Goal: Information Seeking & Learning: Learn about a topic

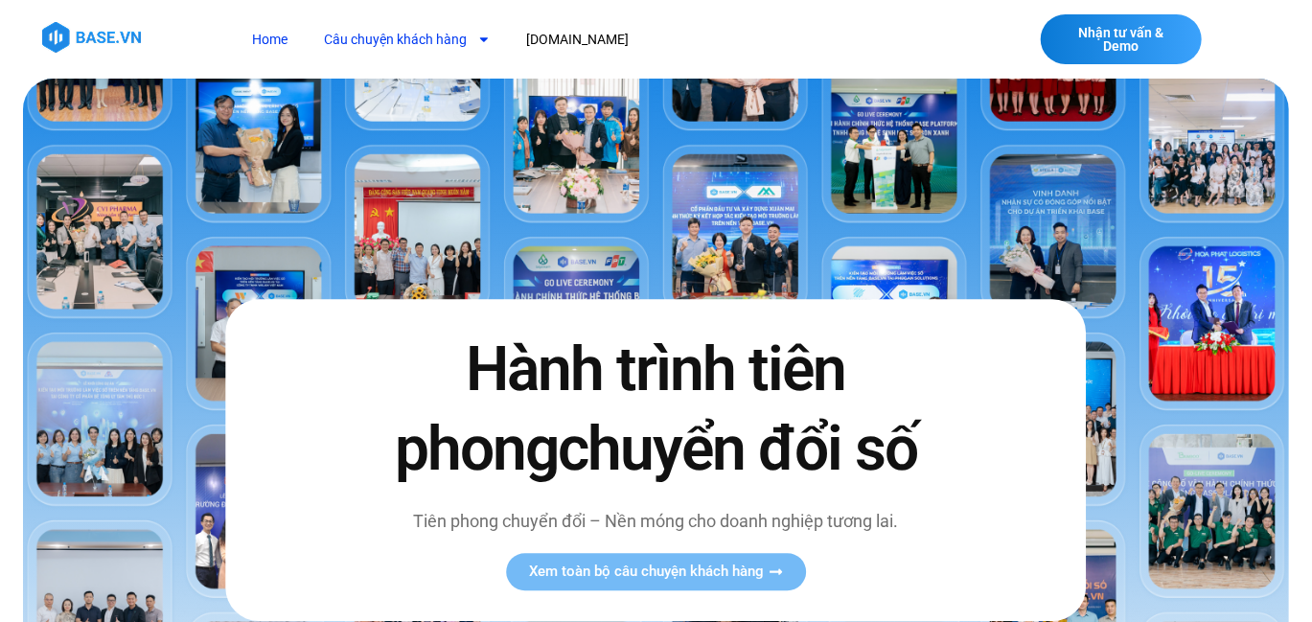
click at [452, 37] on link "Câu chuyện khách hàng" at bounding box center [408, 39] width 195 height 35
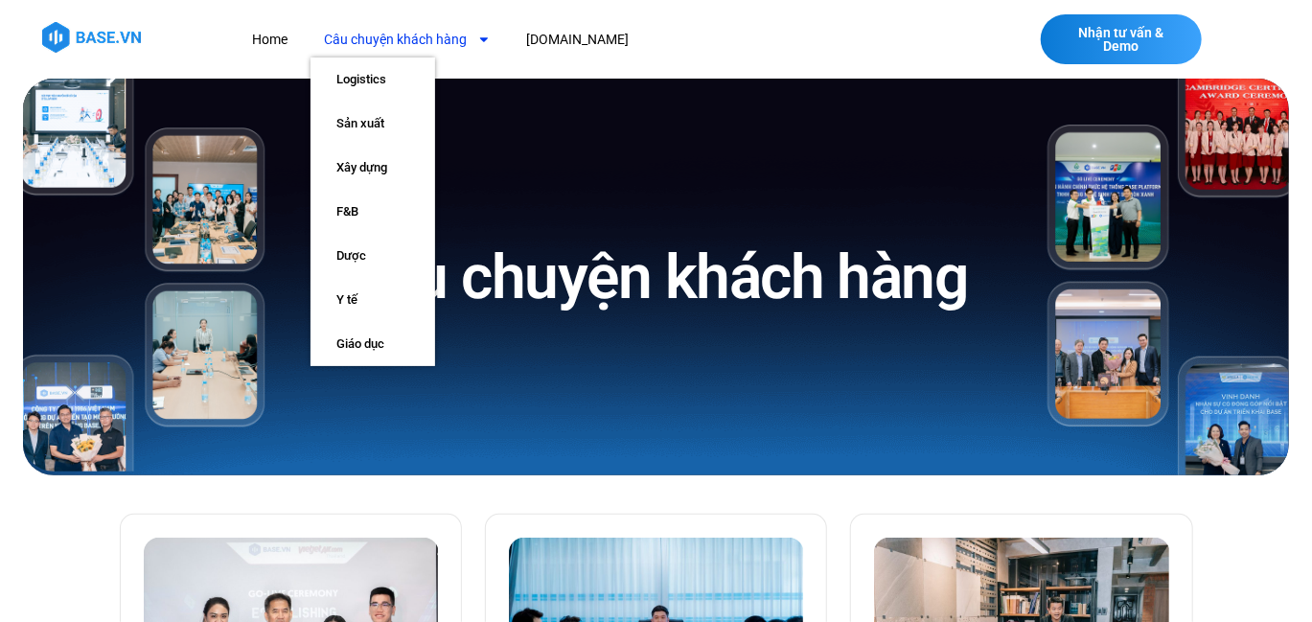
click at [427, 44] on link "Câu chuyện khách hàng" at bounding box center [408, 39] width 195 height 35
click at [374, 161] on link "Xây dựng" at bounding box center [373, 168] width 125 height 44
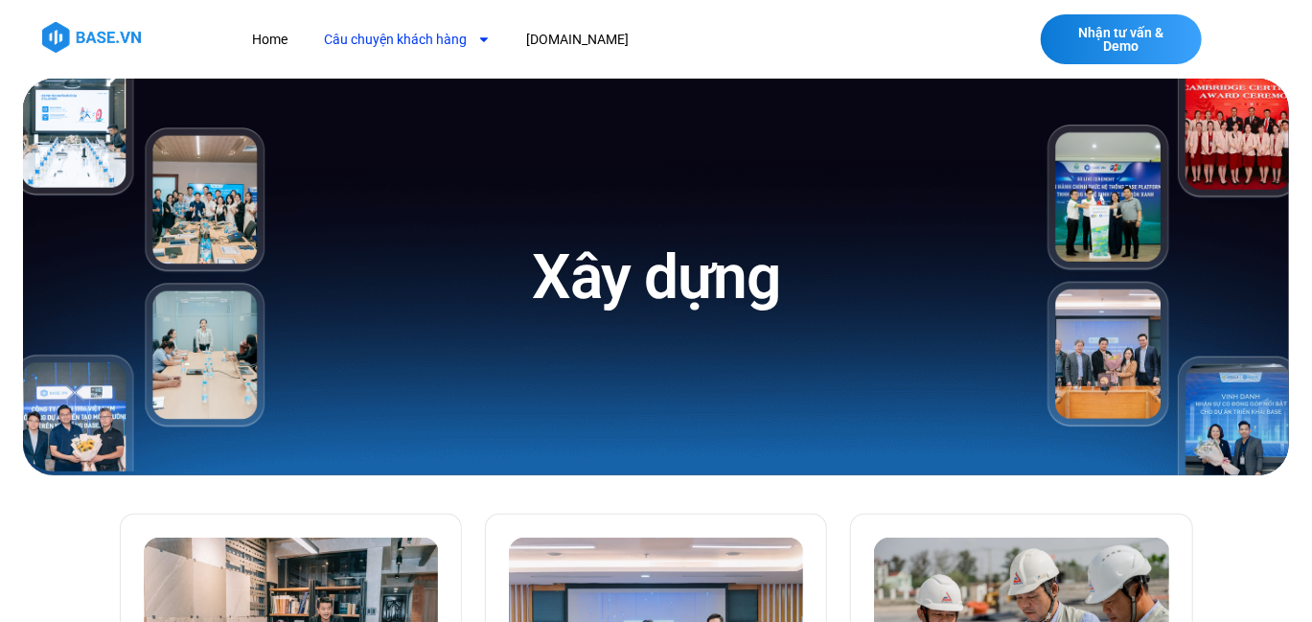
click at [407, 38] on link "Câu chuyện khách hàng" at bounding box center [408, 39] width 195 height 35
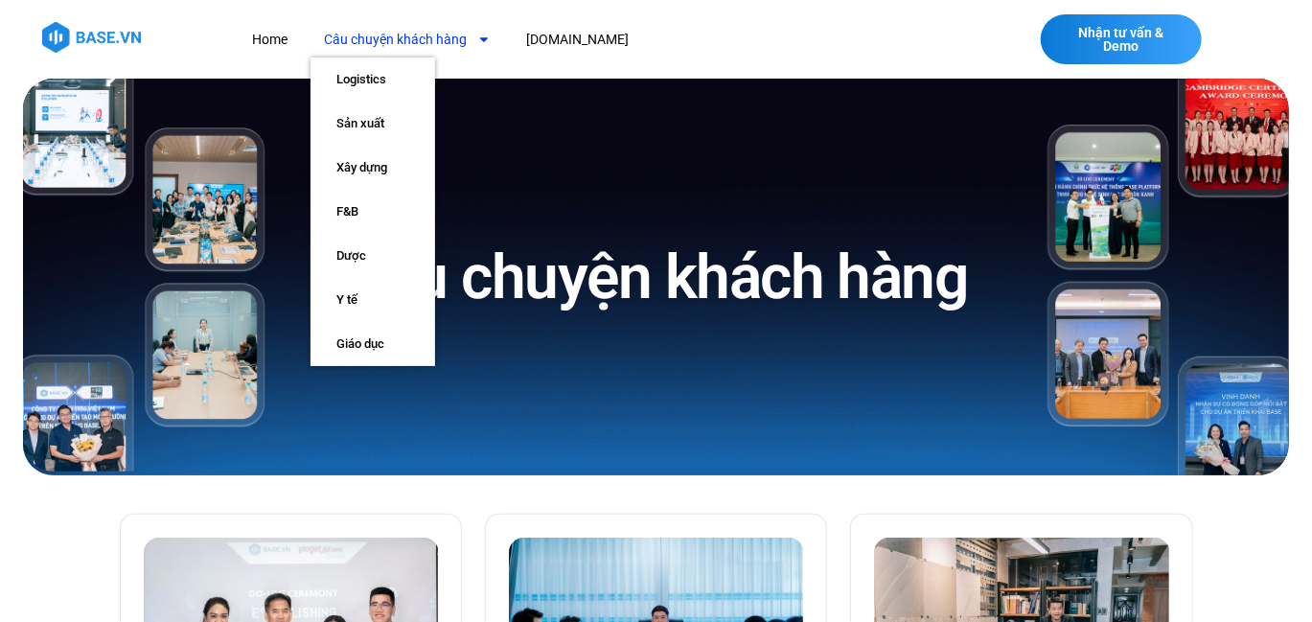
click at [405, 37] on link "Câu chuyện khách hàng" at bounding box center [408, 39] width 195 height 35
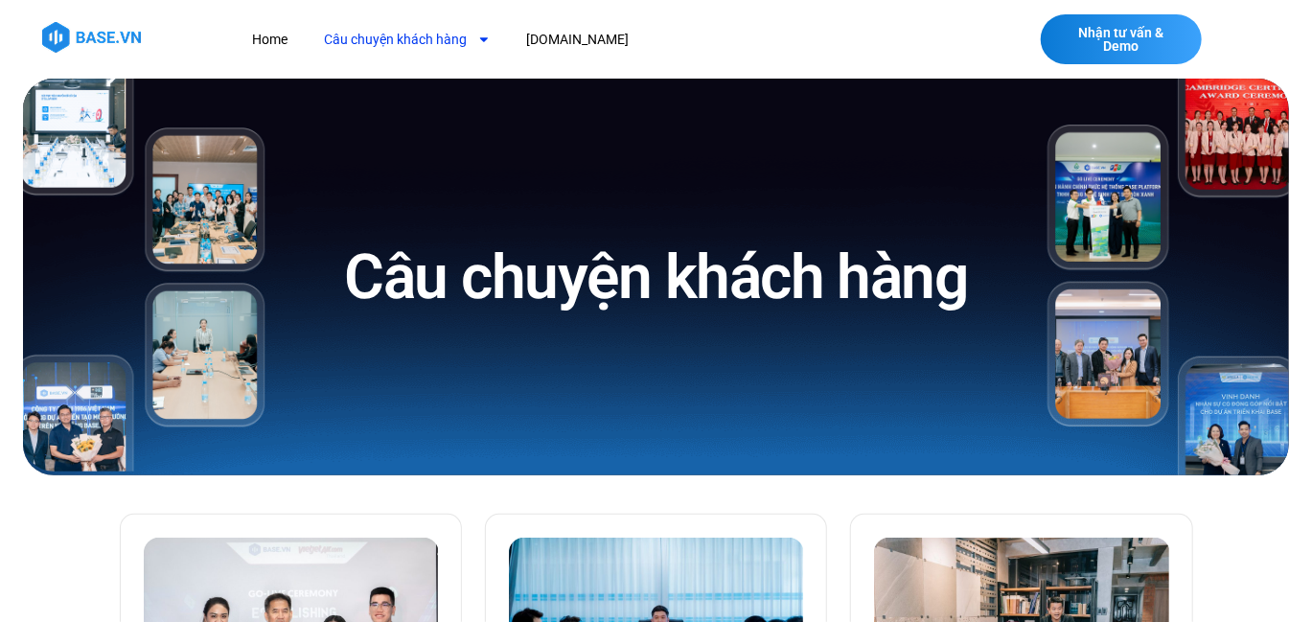
click at [461, 35] on link "Câu chuyện khách hàng" at bounding box center [408, 39] width 195 height 35
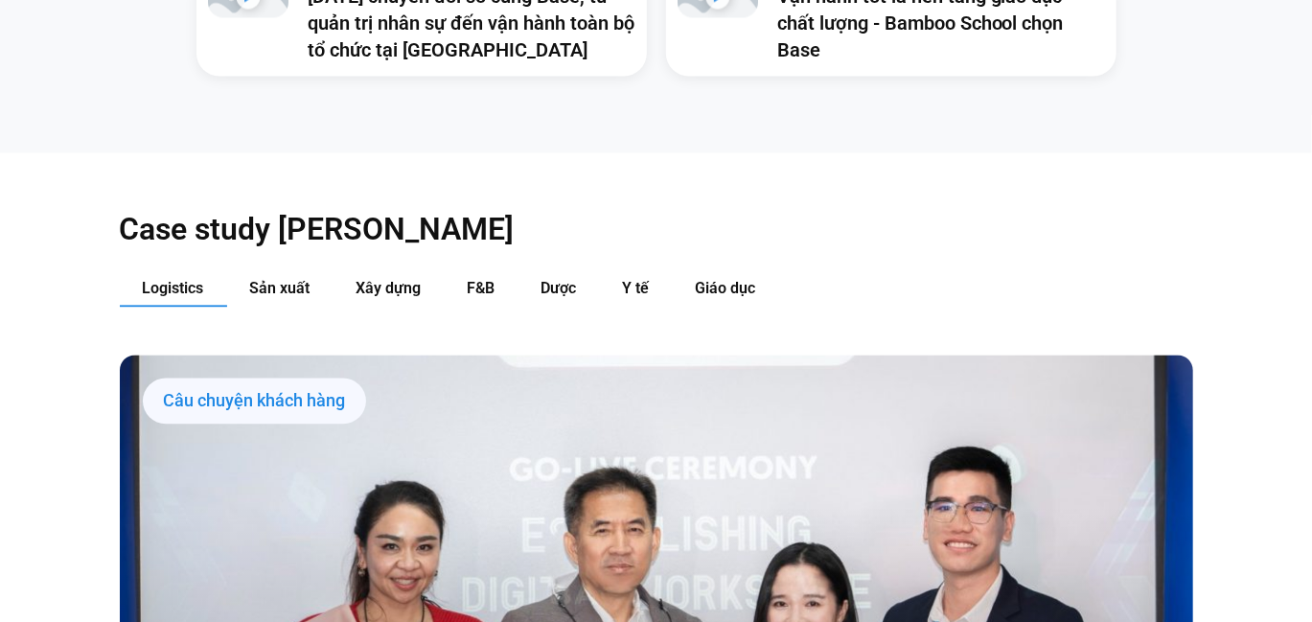
scroll to position [1725, 0]
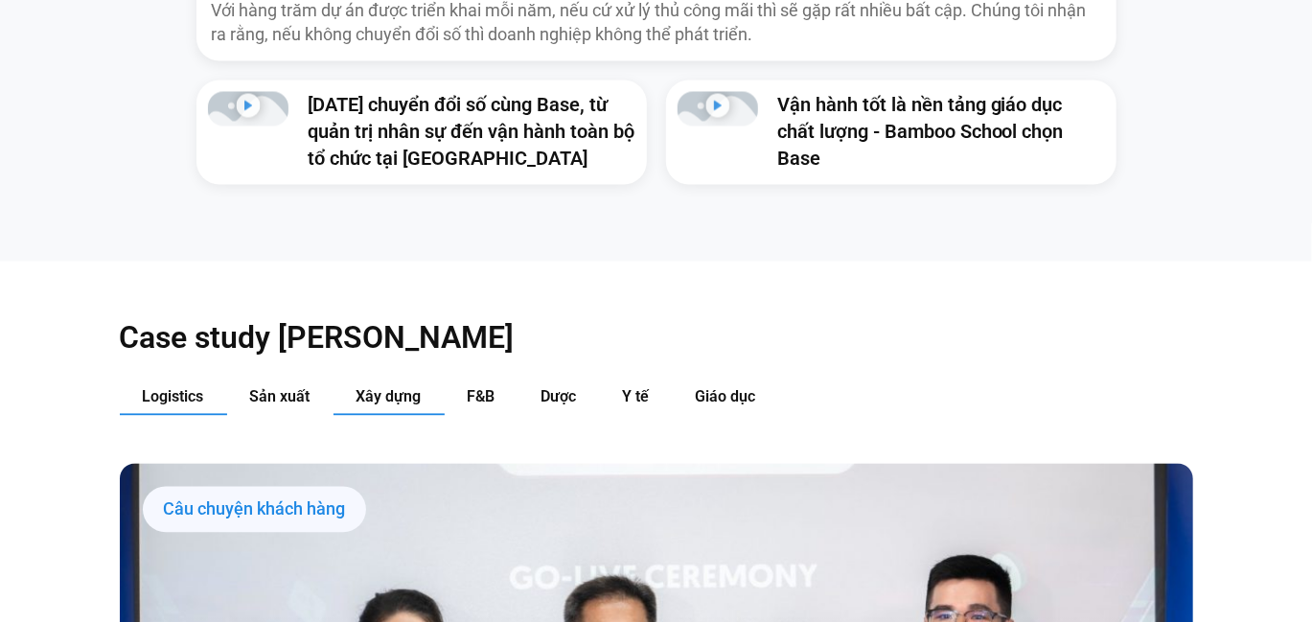
click at [363, 388] on span "Xây dựng" at bounding box center [389, 397] width 65 height 18
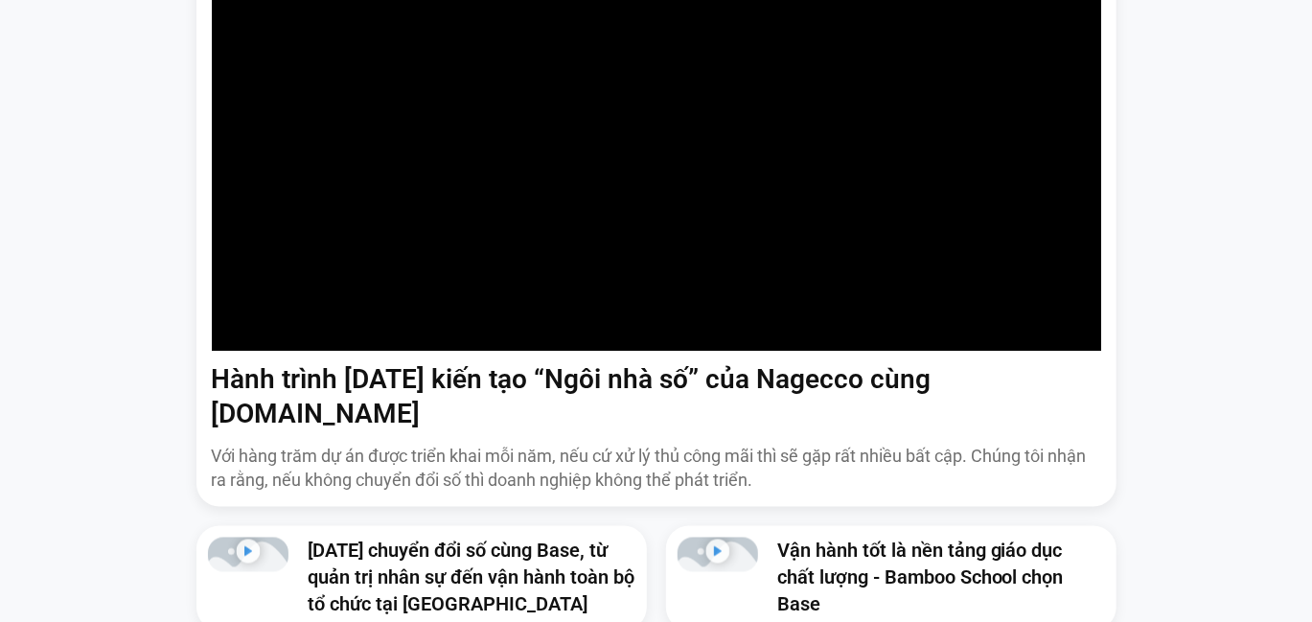
scroll to position [1437, 0]
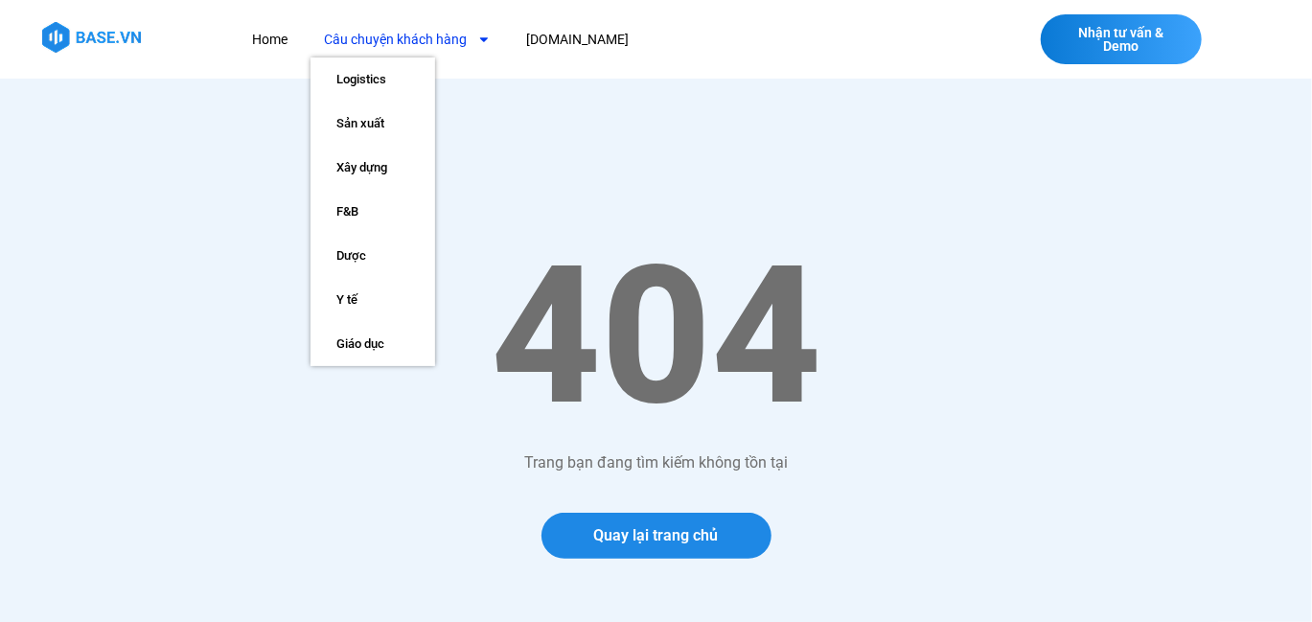
click at [383, 33] on link "Câu chuyện khách hàng" at bounding box center [408, 39] width 195 height 35
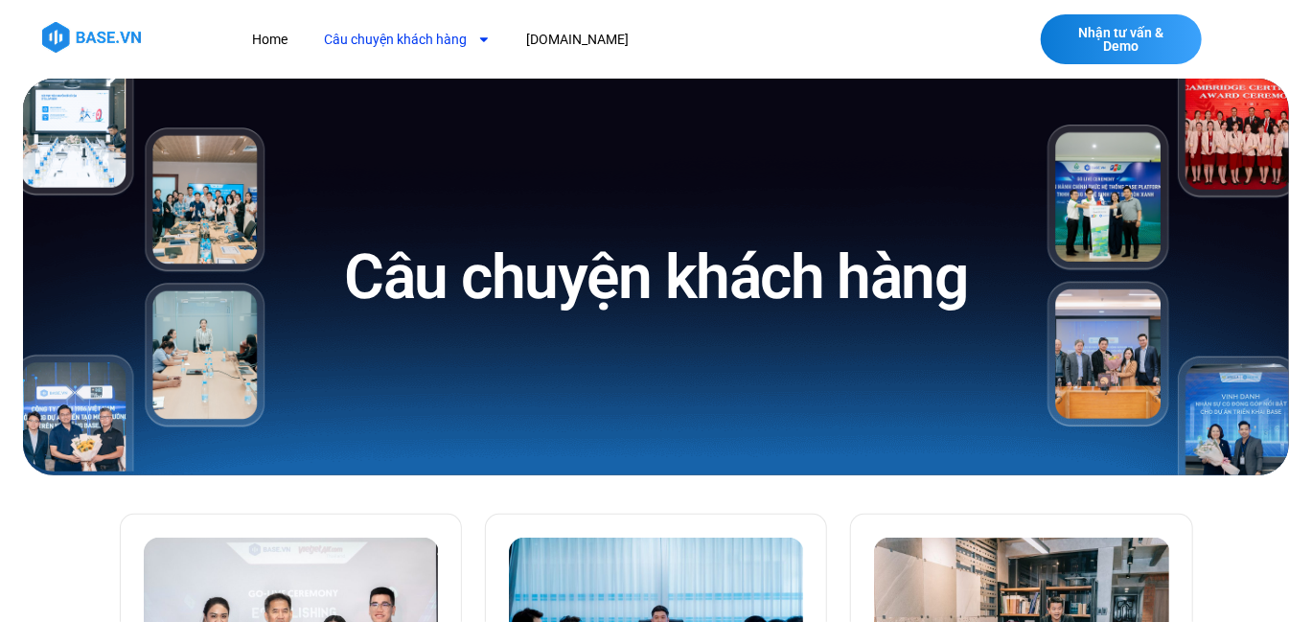
click at [114, 34] on img at bounding box center [91, 37] width 99 height 31
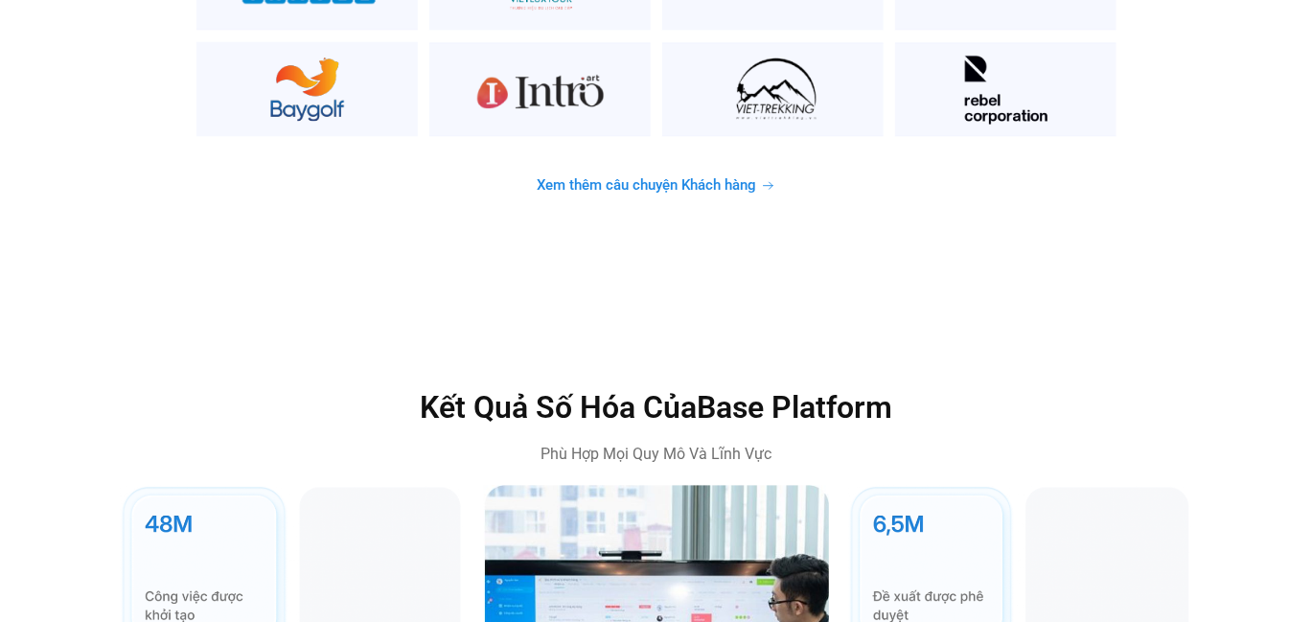
scroll to position [5080, 0]
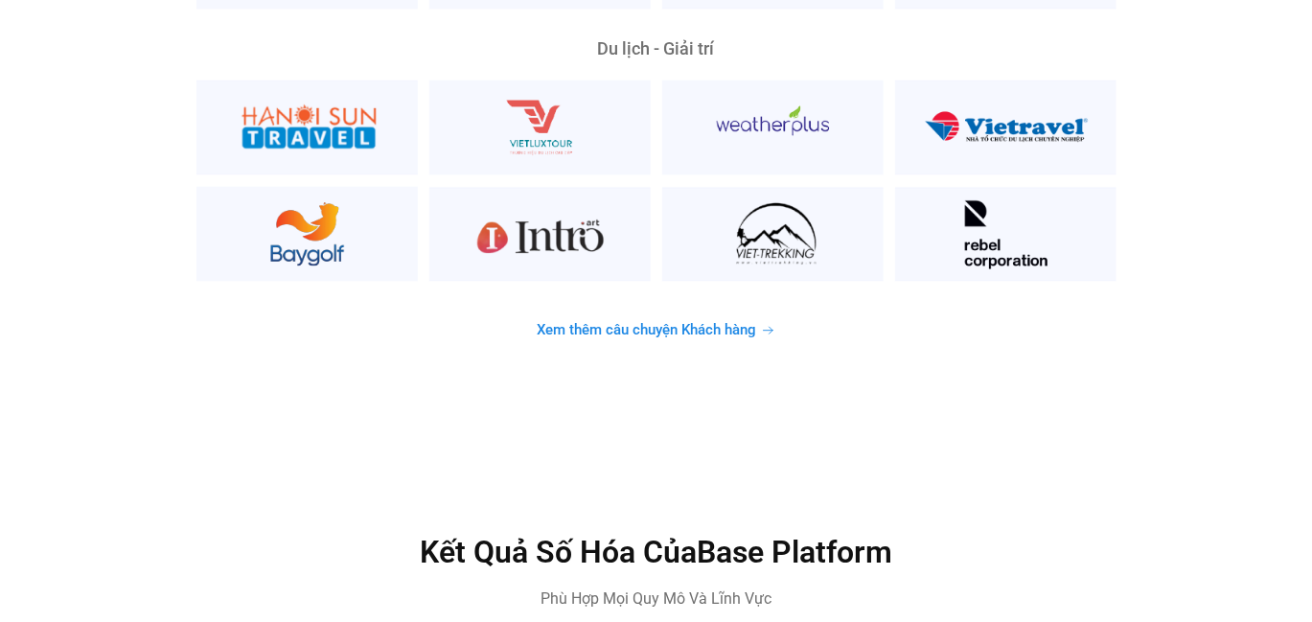
click at [650, 312] on link "Xem thêm câu chuyện Khách hàng" at bounding box center [656, 330] width 285 height 37
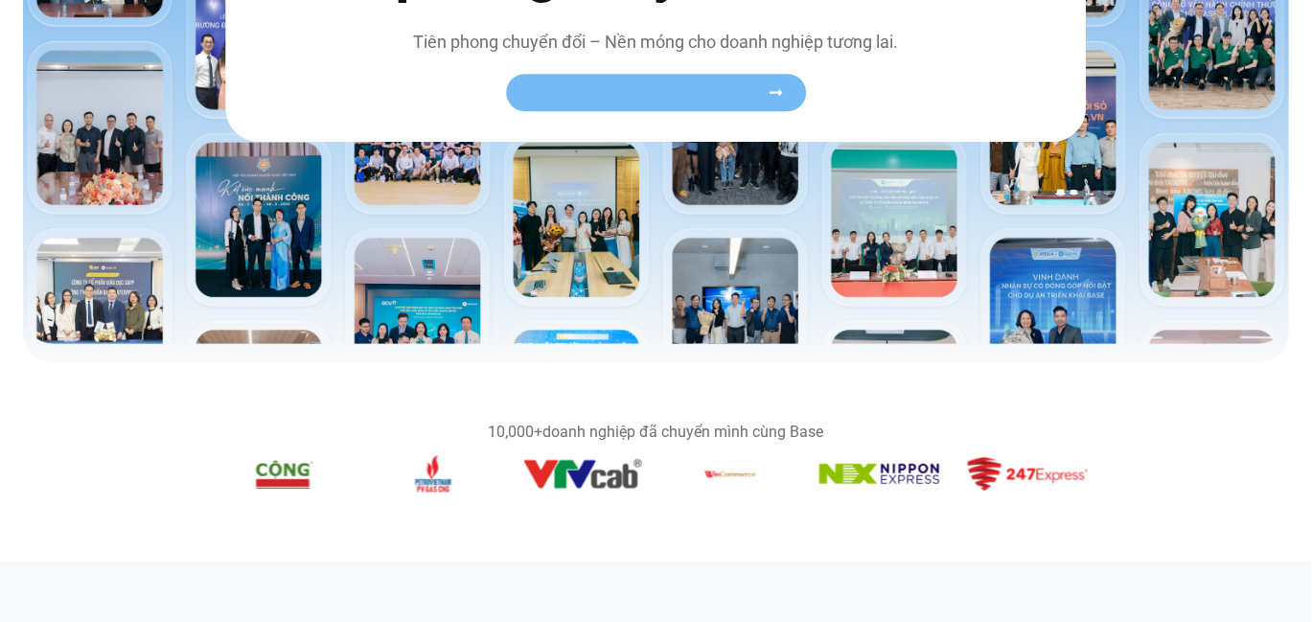
click at [705, 107] on link "Xem toàn bộ câu chuyện khách hàng" at bounding box center [656, 93] width 300 height 37
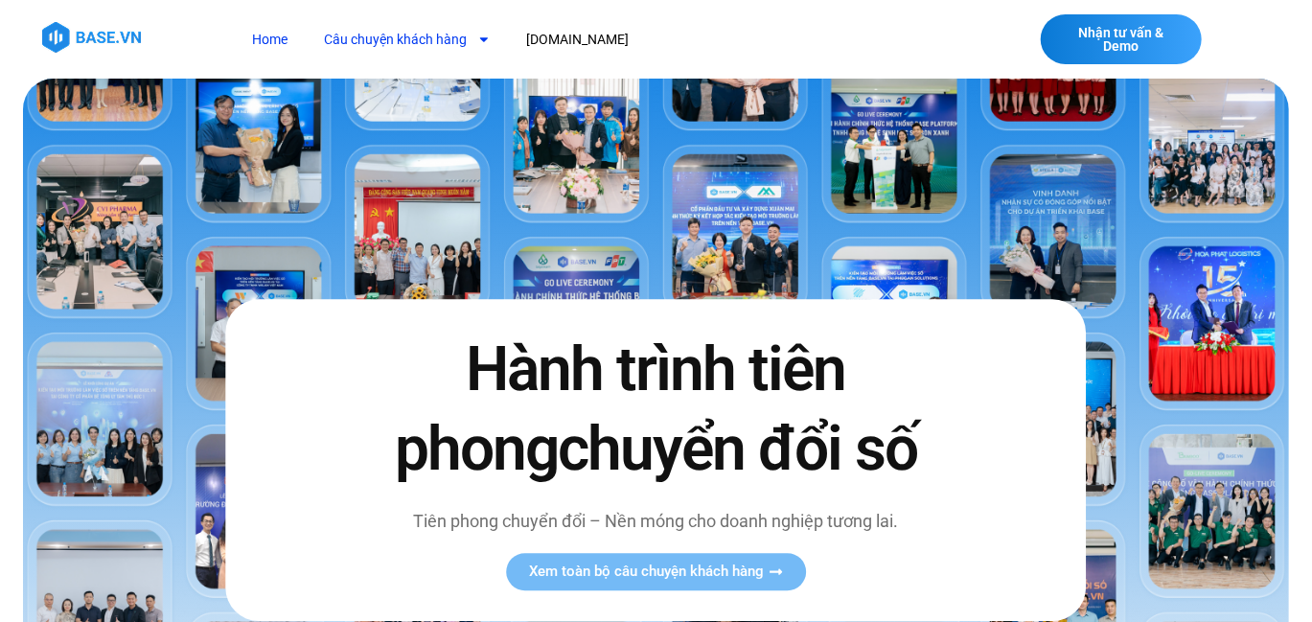
click at [448, 31] on link "Câu chuyện khách hàng" at bounding box center [408, 39] width 195 height 35
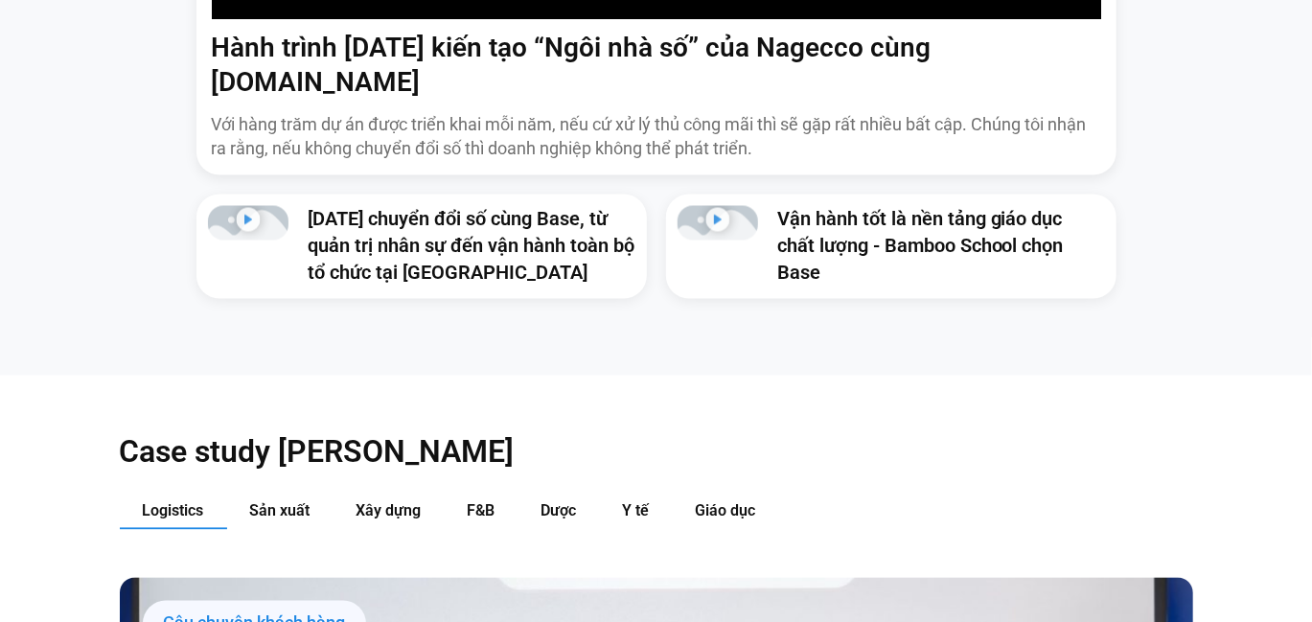
scroll to position [1725, 0]
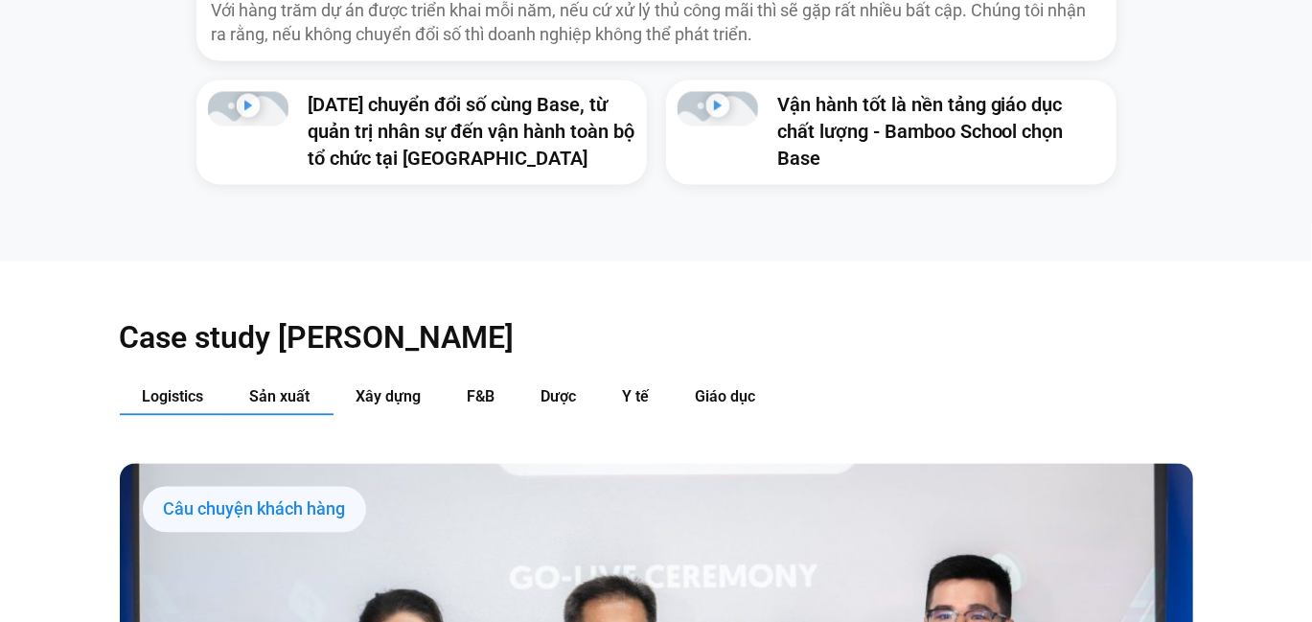
click at [307, 388] on span "Sản xuất" at bounding box center [280, 397] width 60 height 18
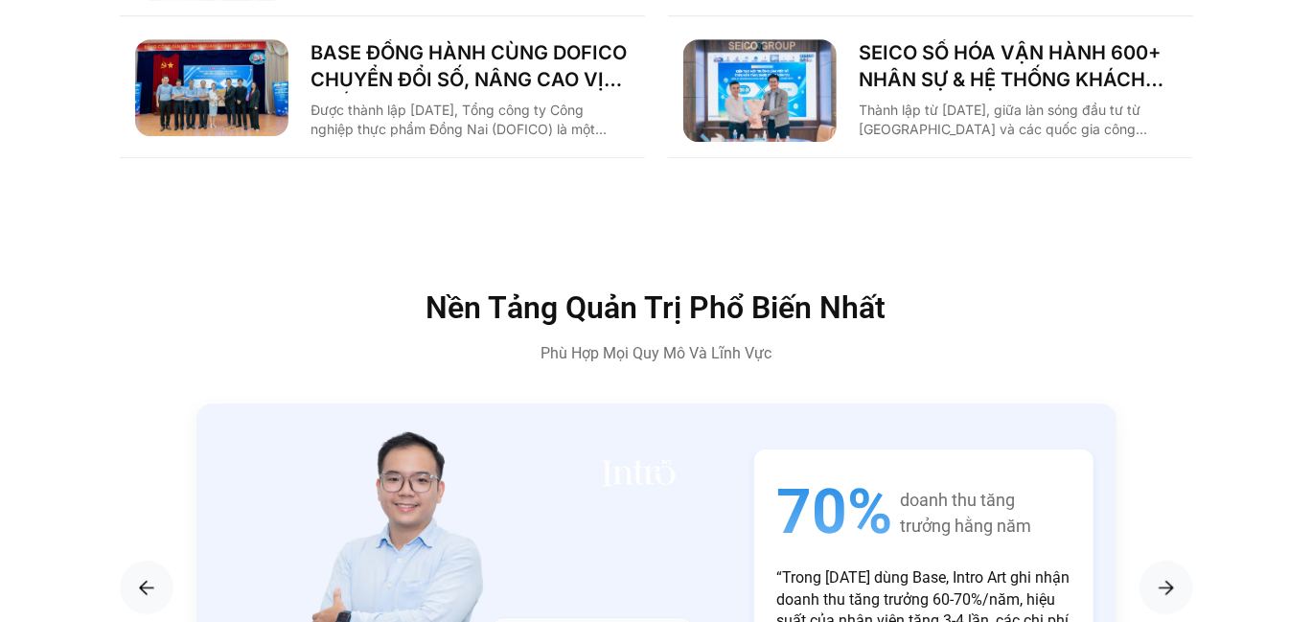
scroll to position [3067, 0]
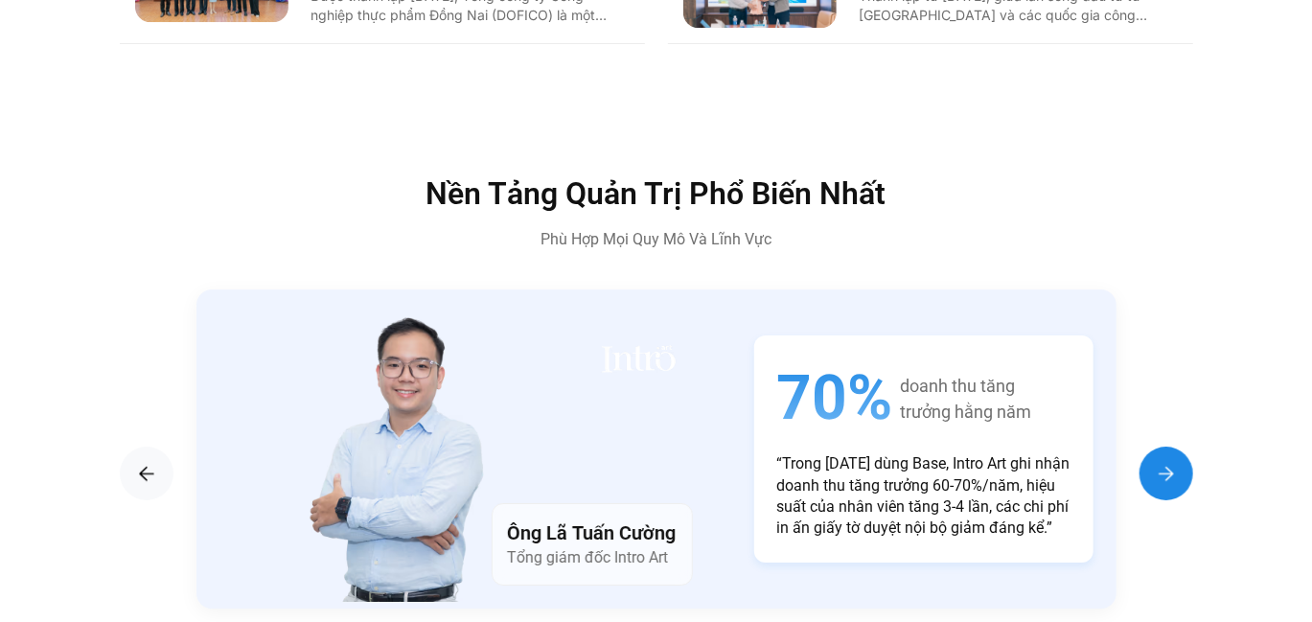
click at [1160, 462] on img "Next slide" at bounding box center [1166, 473] width 23 height 23
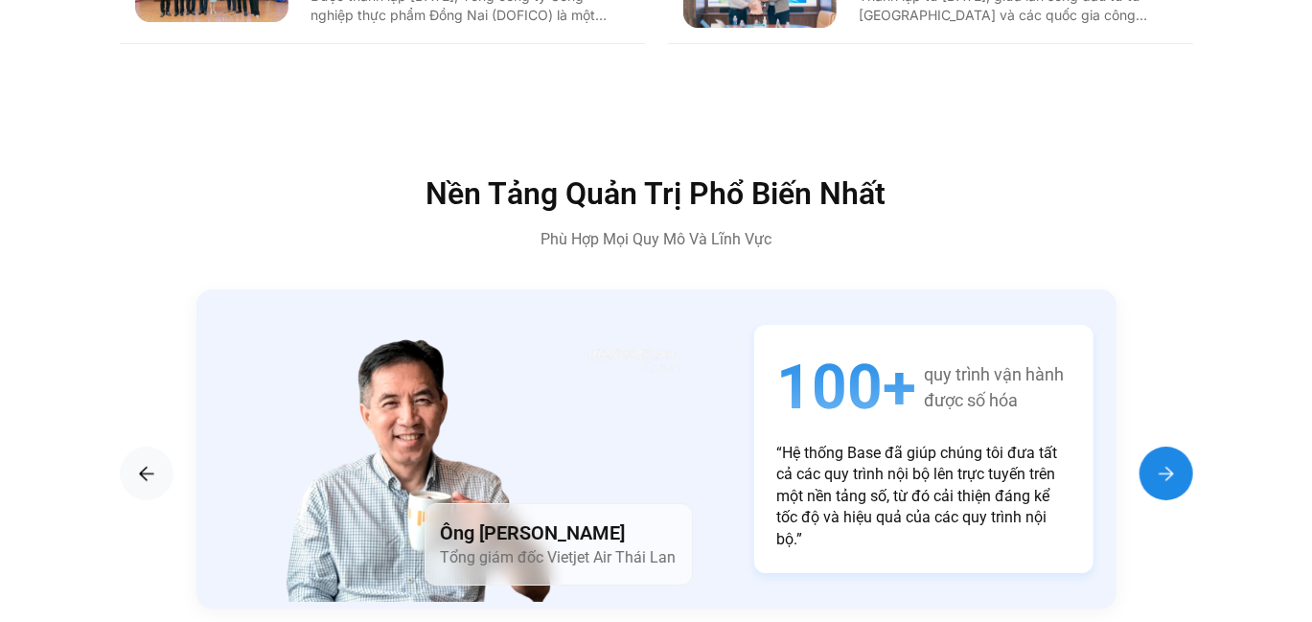
click at [1160, 462] on img "Next slide" at bounding box center [1166, 473] width 23 height 23
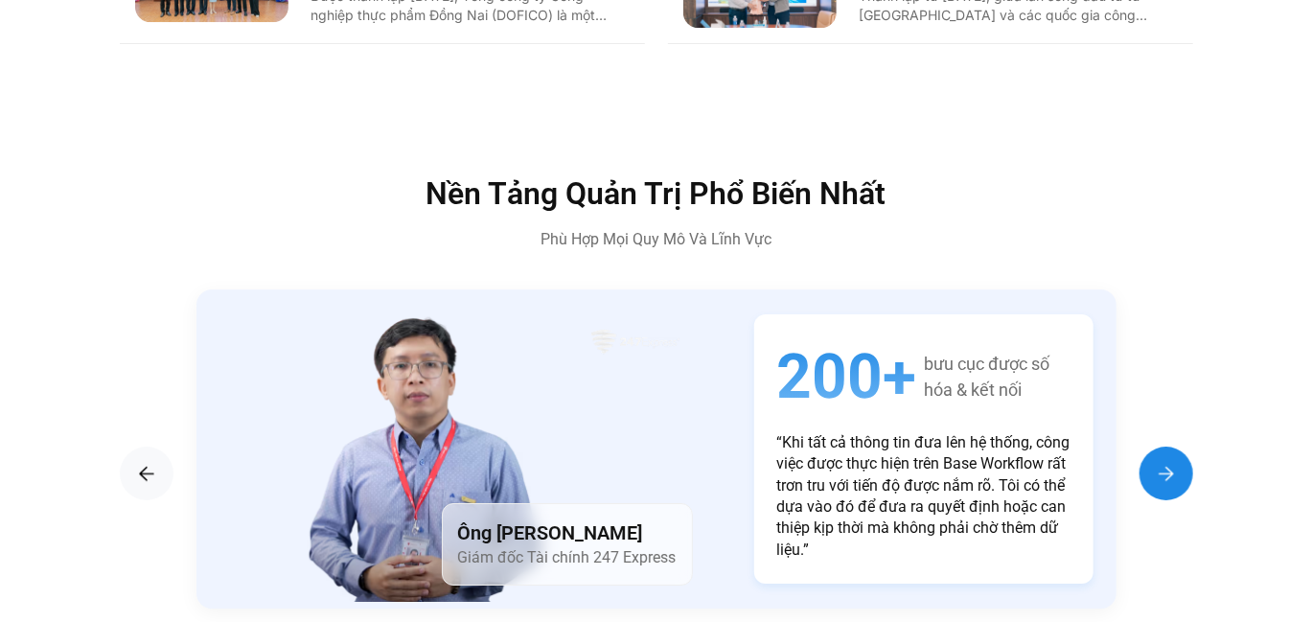
click at [1156, 462] on img "Next slide" at bounding box center [1166, 473] width 23 height 23
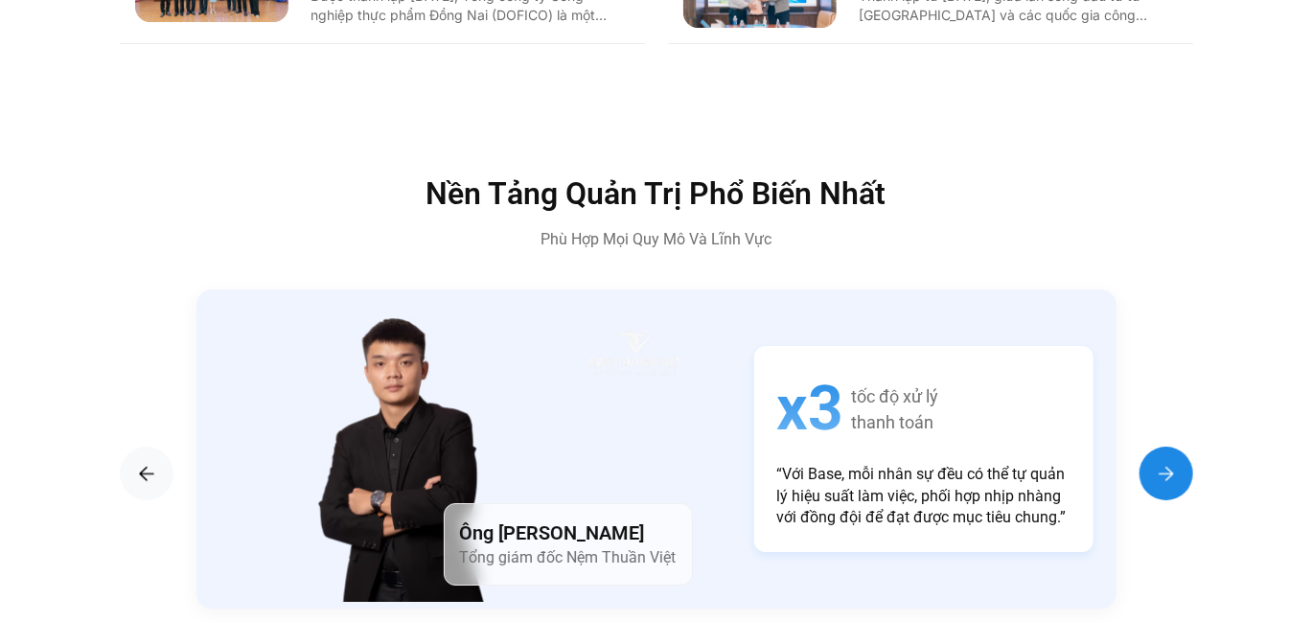
click at [1156, 462] on img "Next slide" at bounding box center [1166, 473] width 23 height 23
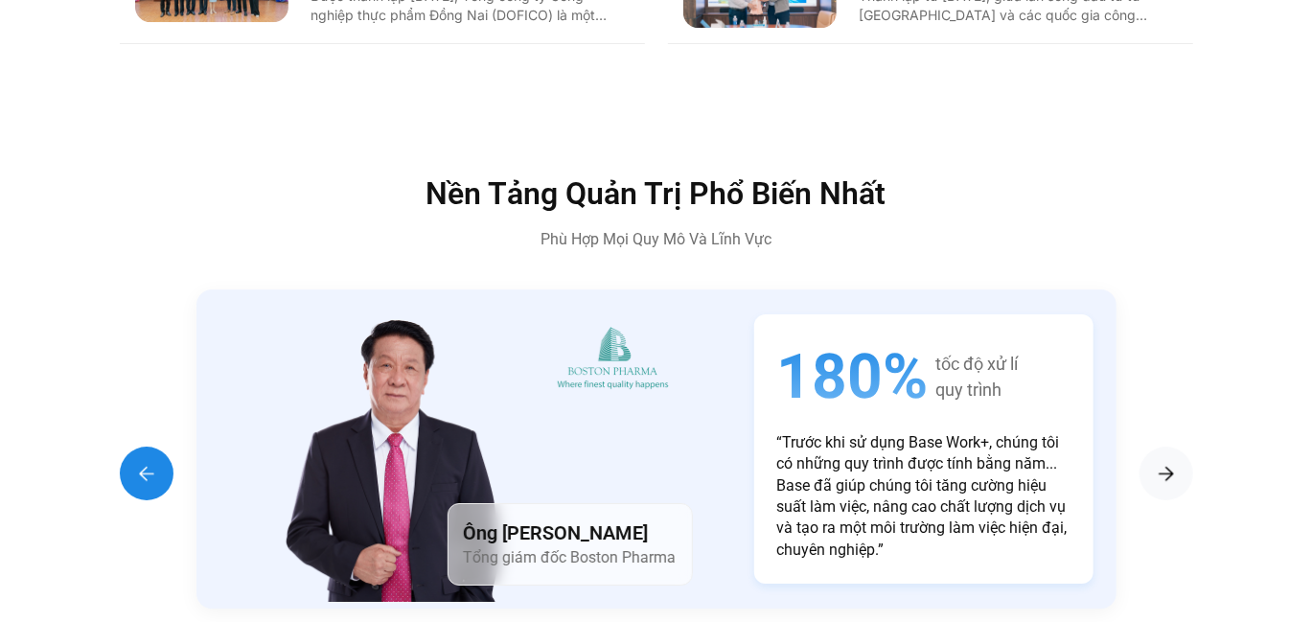
click at [132, 447] on div "Previous slide" at bounding box center [147, 474] width 54 height 54
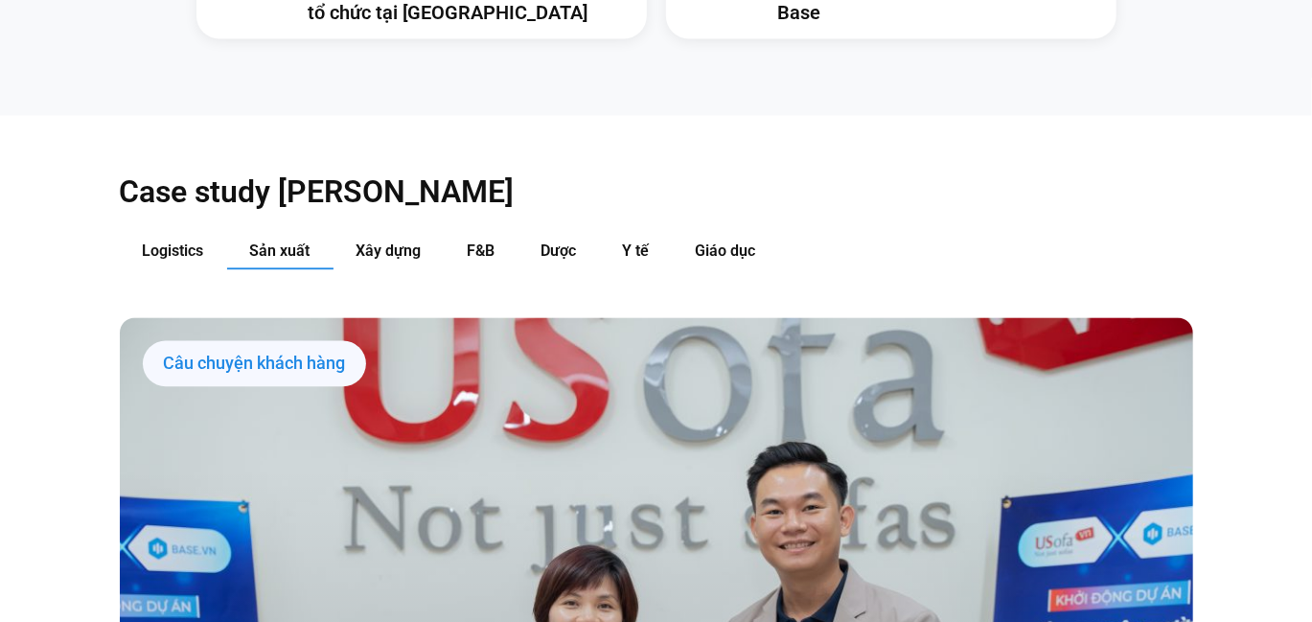
scroll to position [1820, 0]
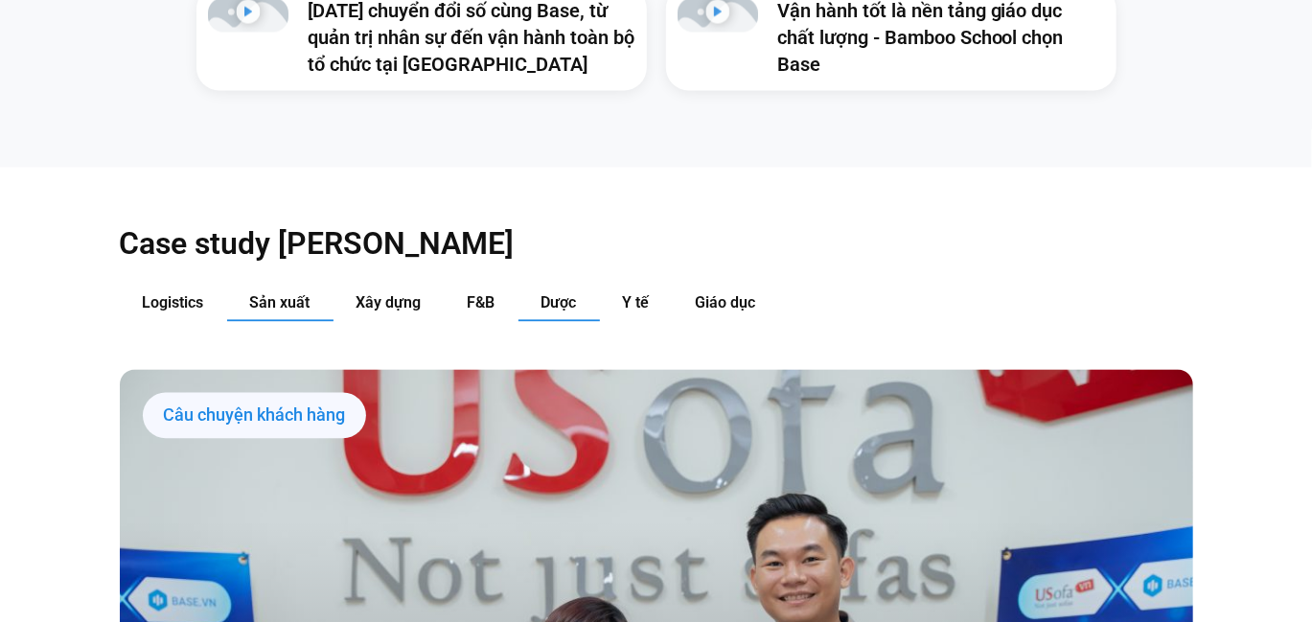
click at [578, 286] on button "Dược" at bounding box center [559, 303] width 81 height 35
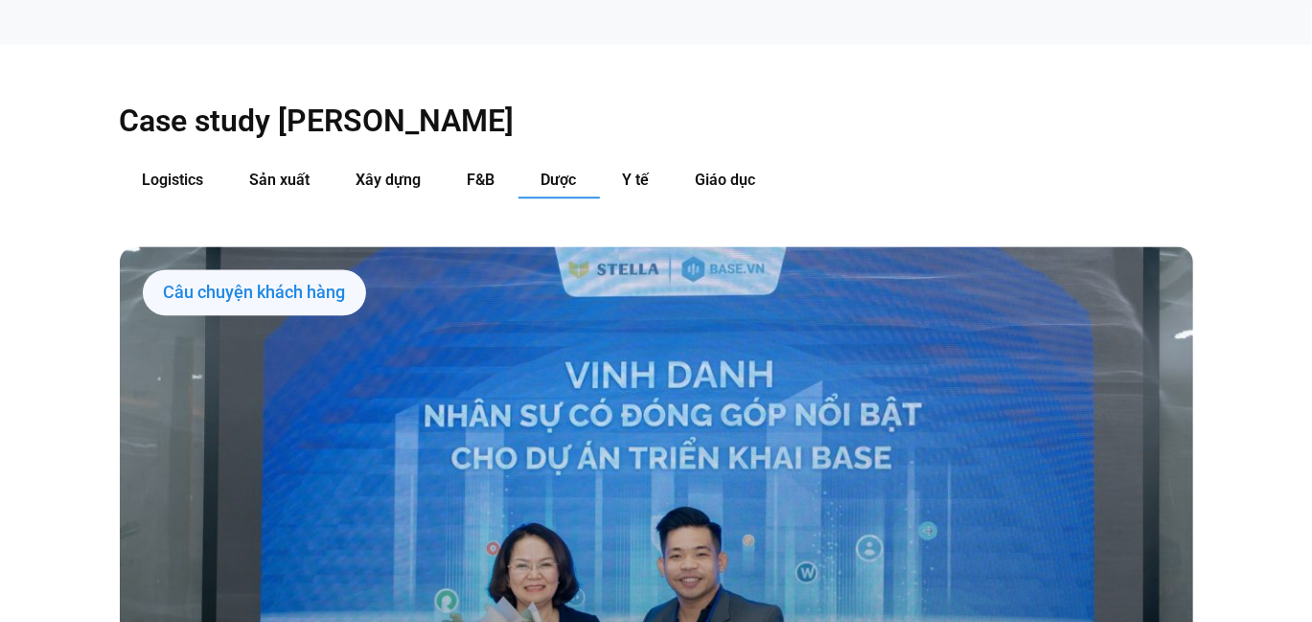
scroll to position [1725, 0]
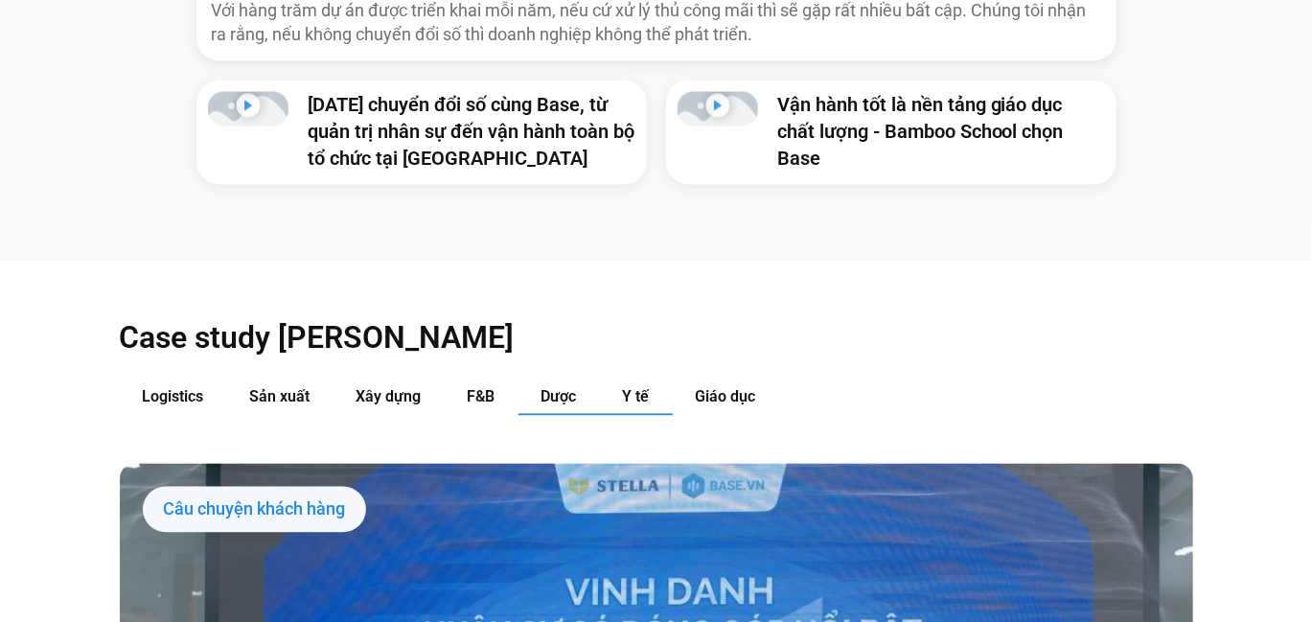
click at [628, 381] on button "Y tế" at bounding box center [636, 398] width 73 height 35
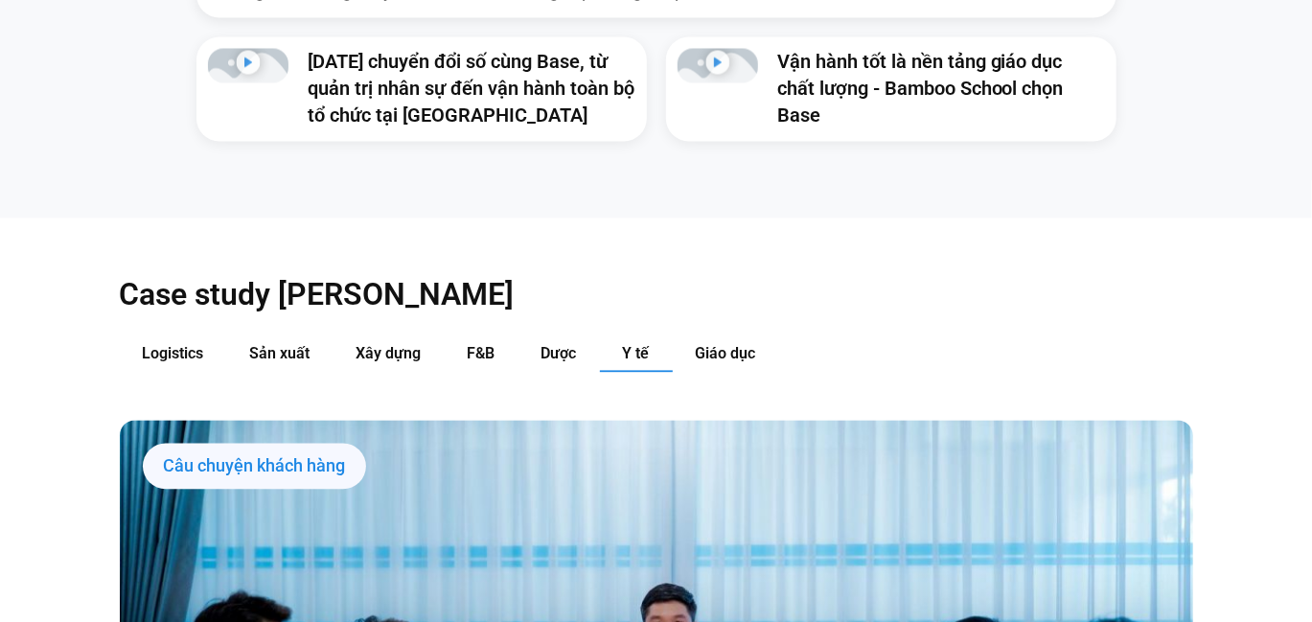
scroll to position [1534, 0]
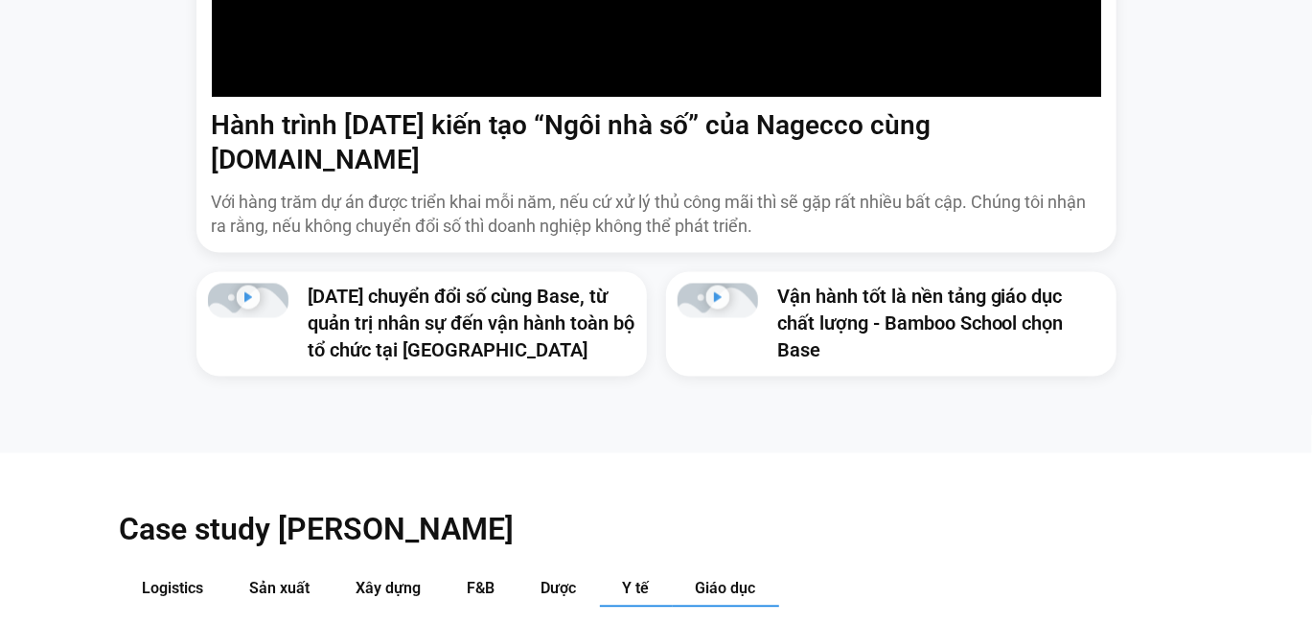
click at [732, 580] on span "Giáo dục" at bounding box center [726, 589] width 60 height 18
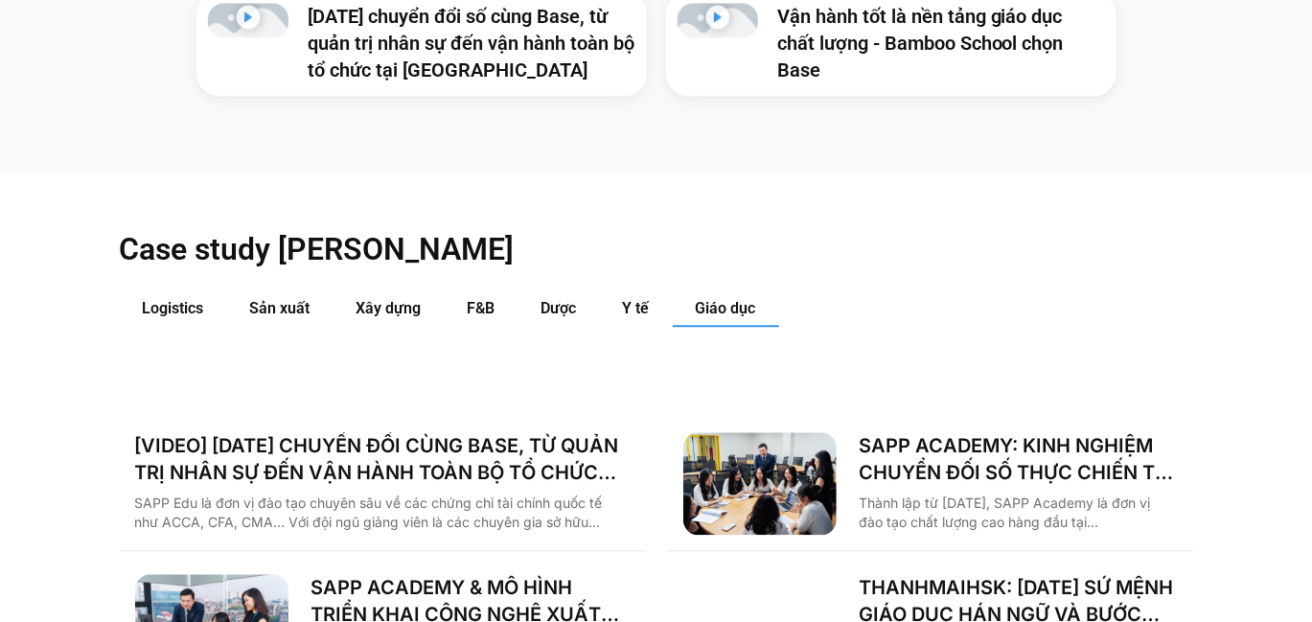
scroll to position [1725, 0]
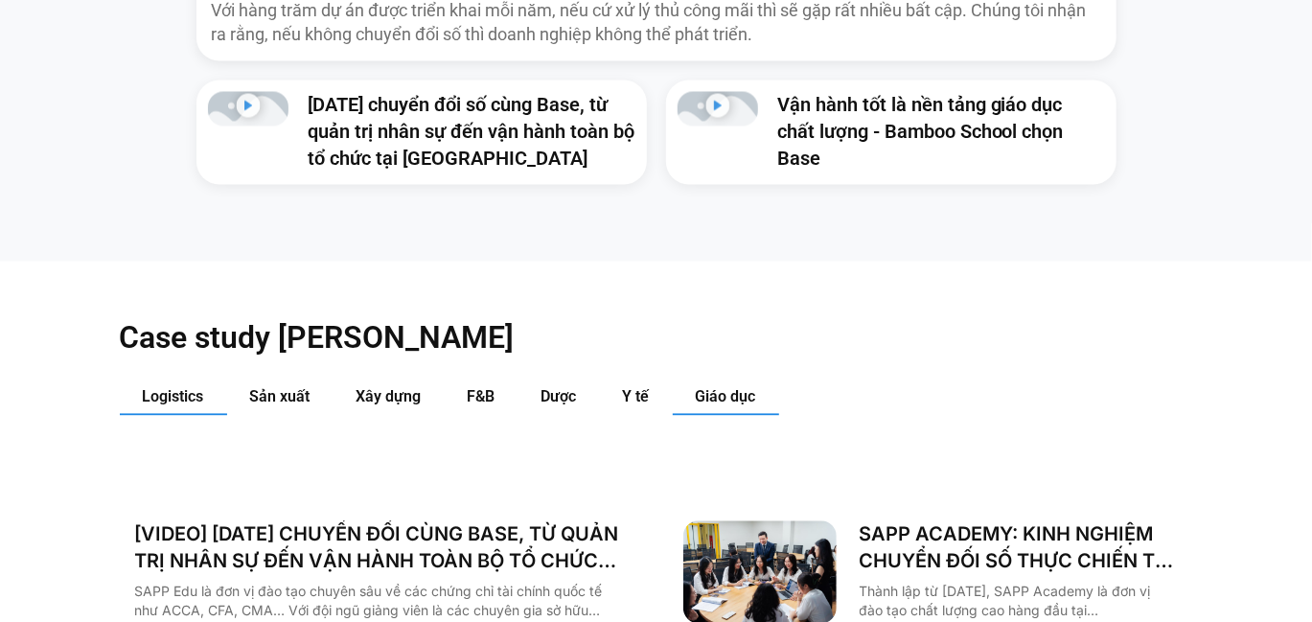
click at [202, 388] on span "Logistics" at bounding box center [173, 397] width 61 height 18
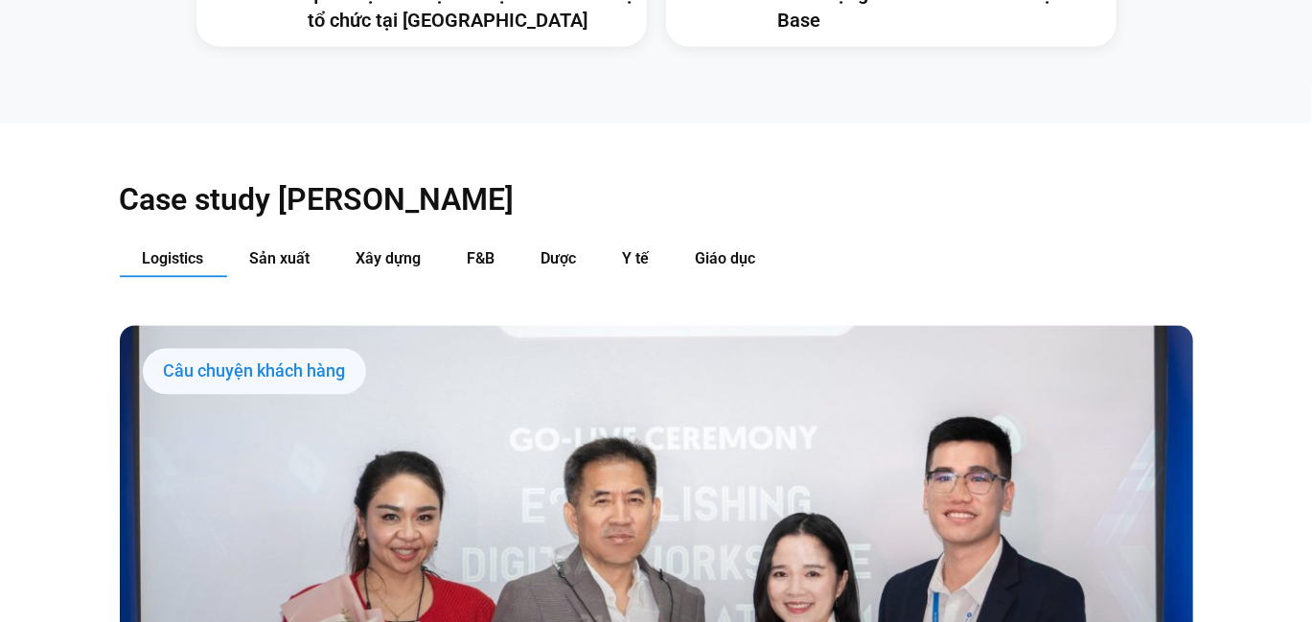
scroll to position [2013, 0]
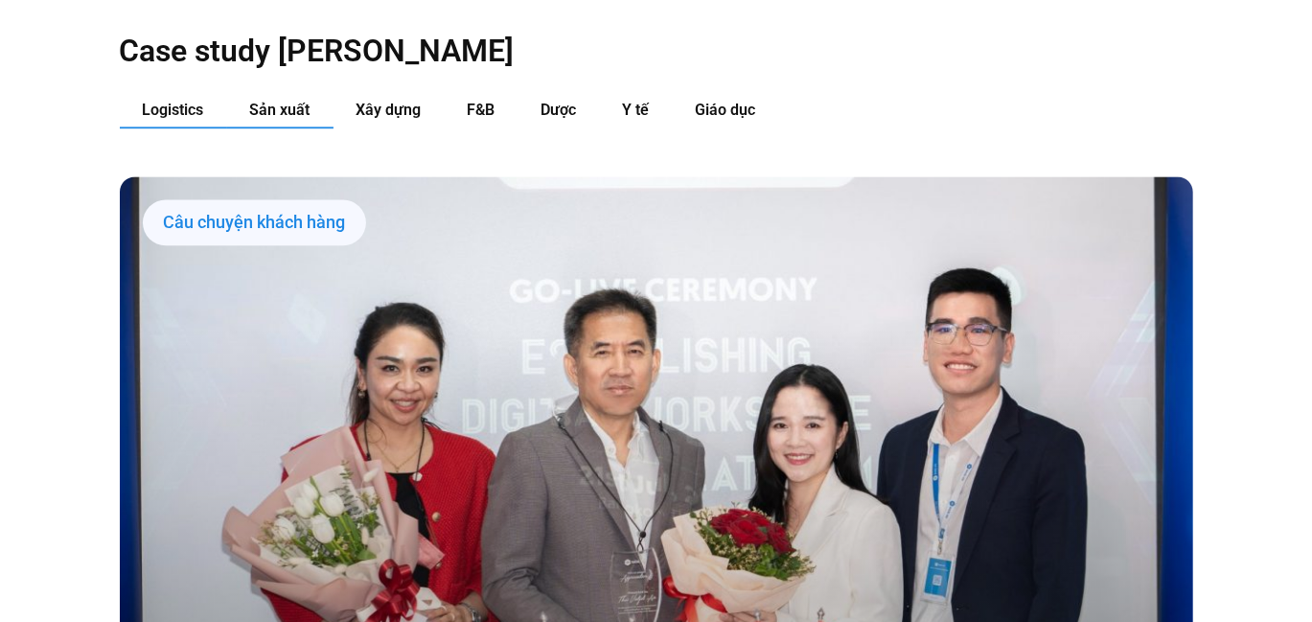
click at [289, 101] on span "Sản xuất" at bounding box center [280, 110] width 60 height 18
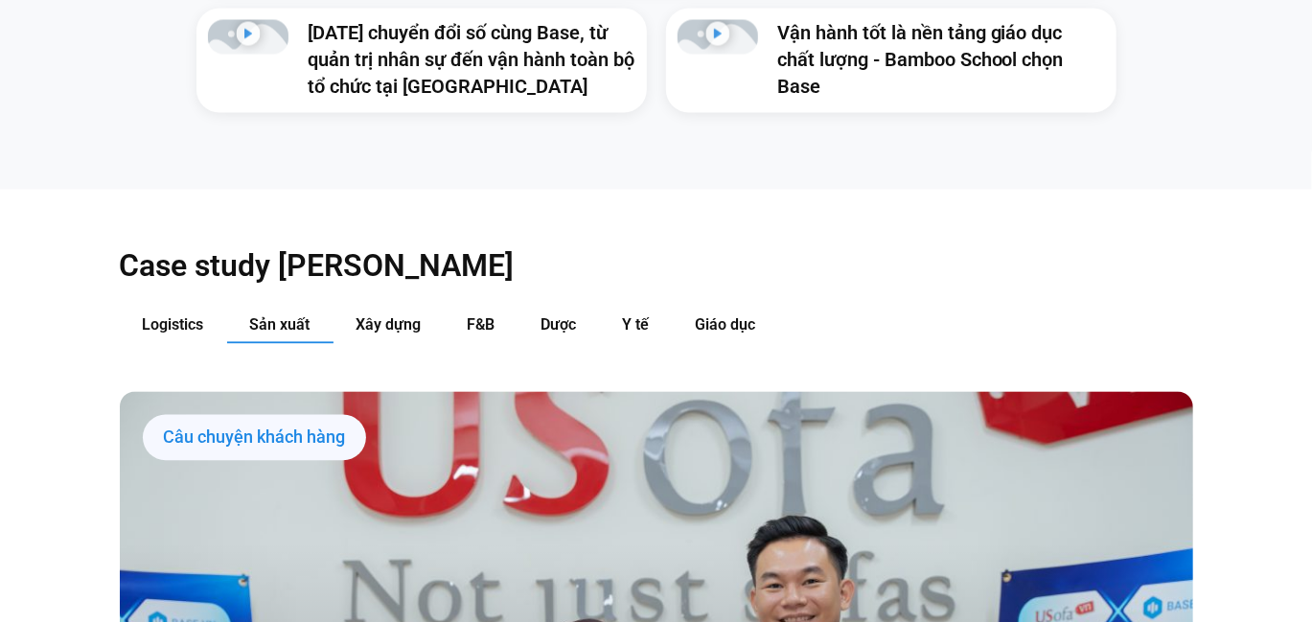
scroll to position [1725, 0]
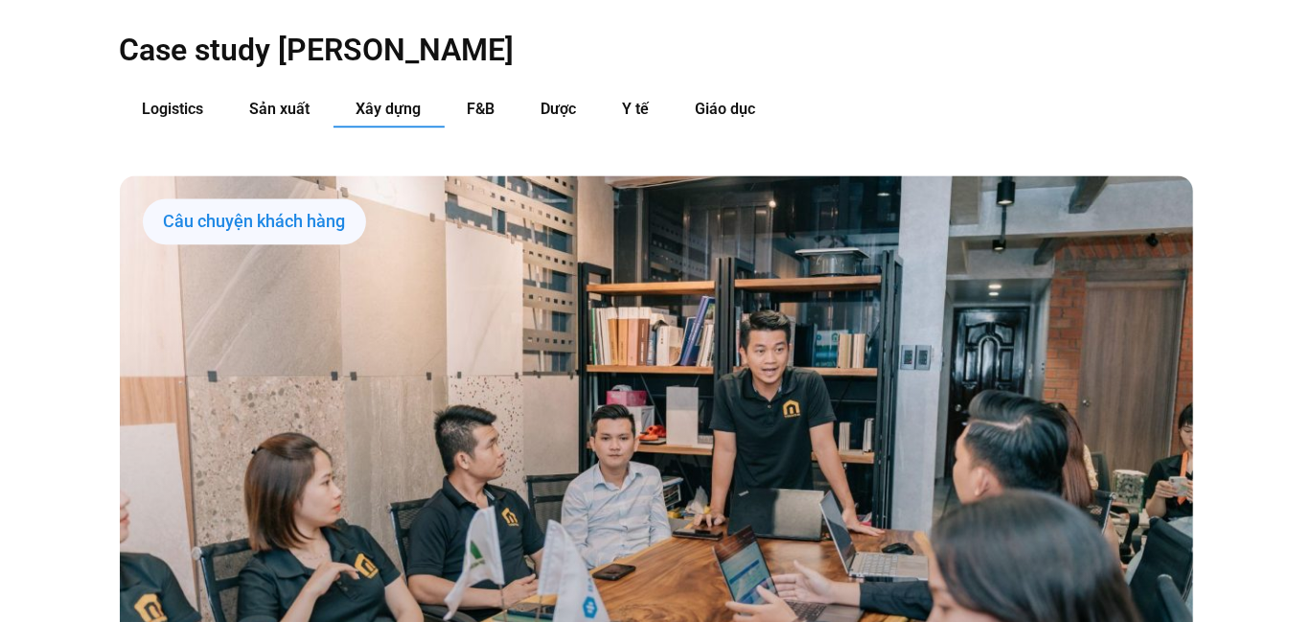
scroll to position [2013, 0]
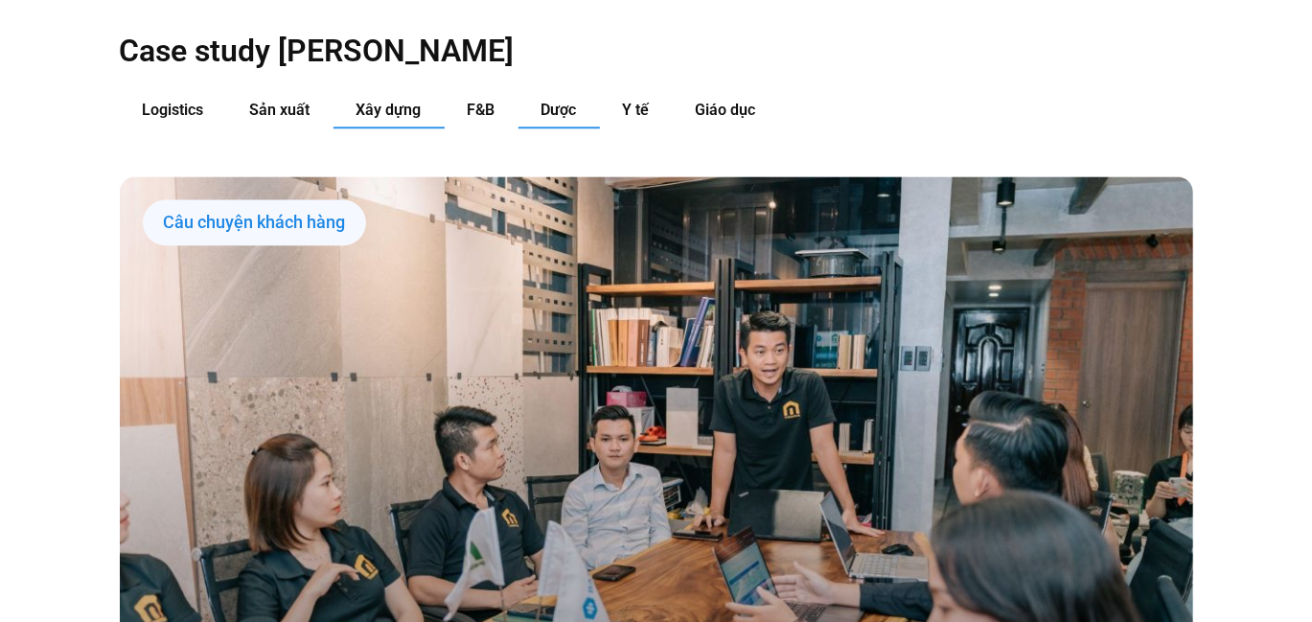
click at [571, 101] on span "Dược" at bounding box center [559, 110] width 35 height 18
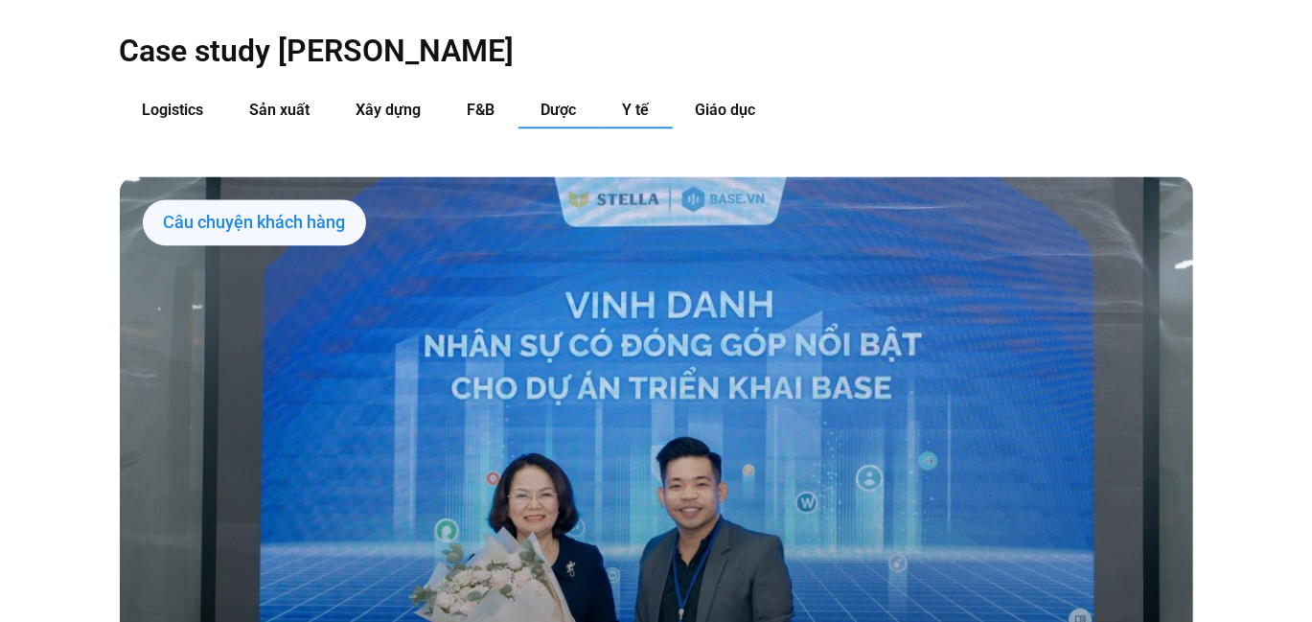
click at [655, 93] on button "Y tế" at bounding box center [636, 110] width 73 height 35
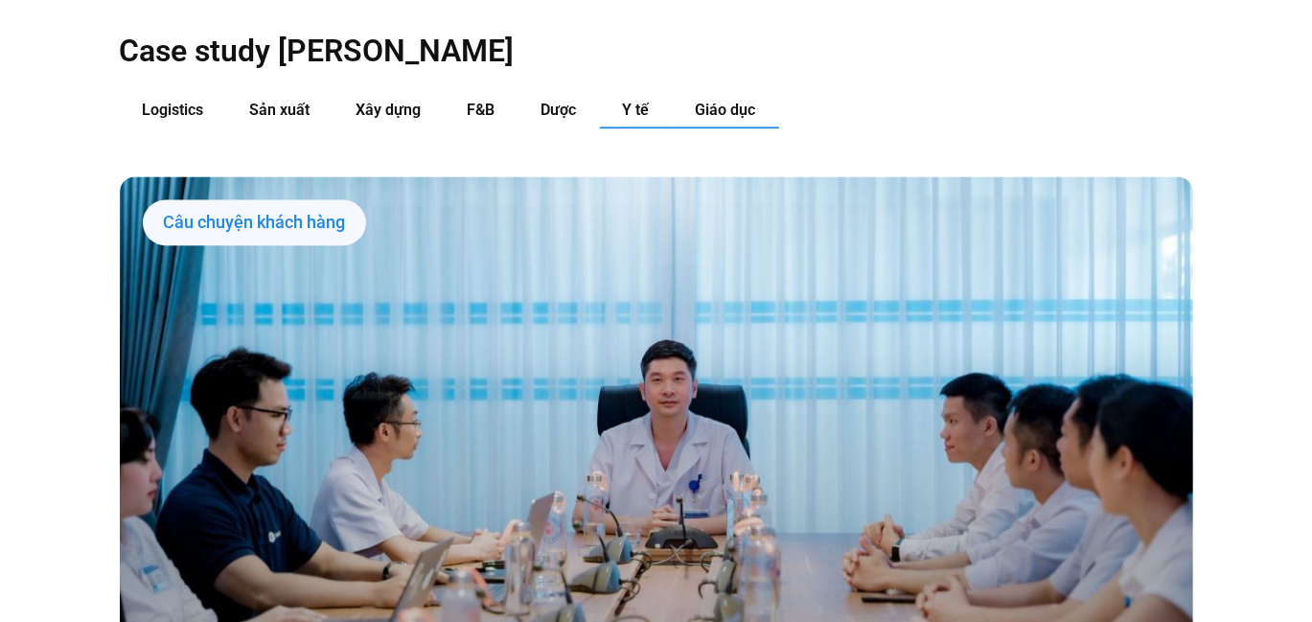
click at [734, 101] on span "Giáo dục" at bounding box center [726, 110] width 60 height 18
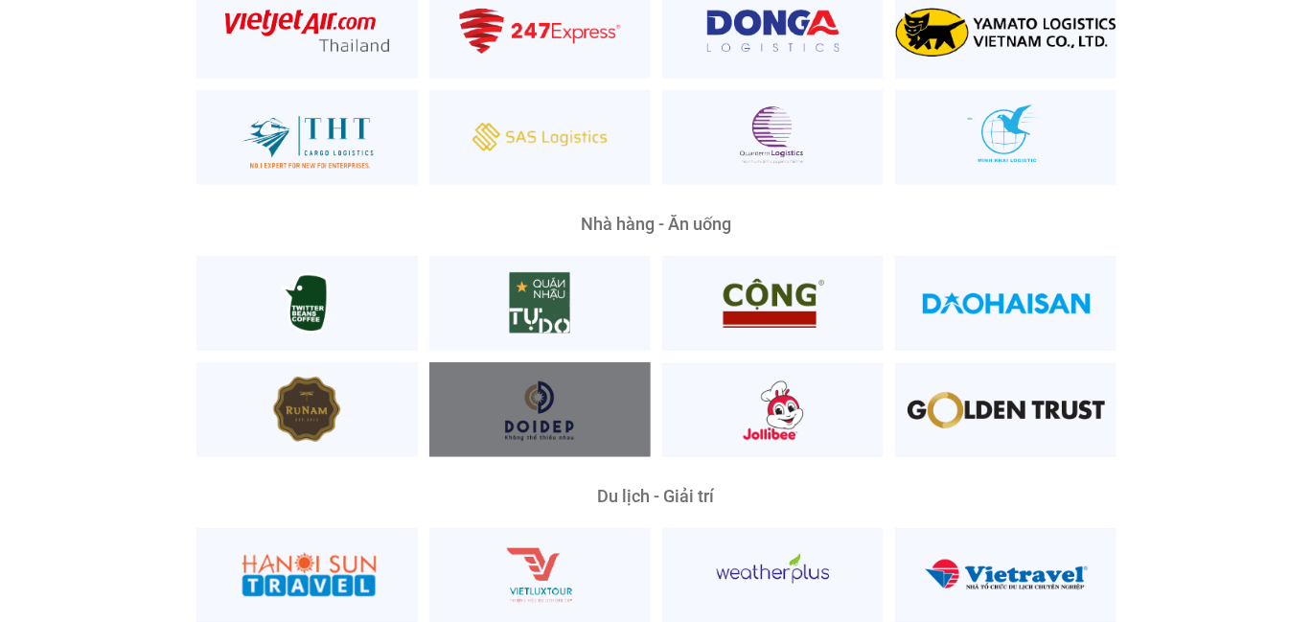
scroll to position [4121, 0]
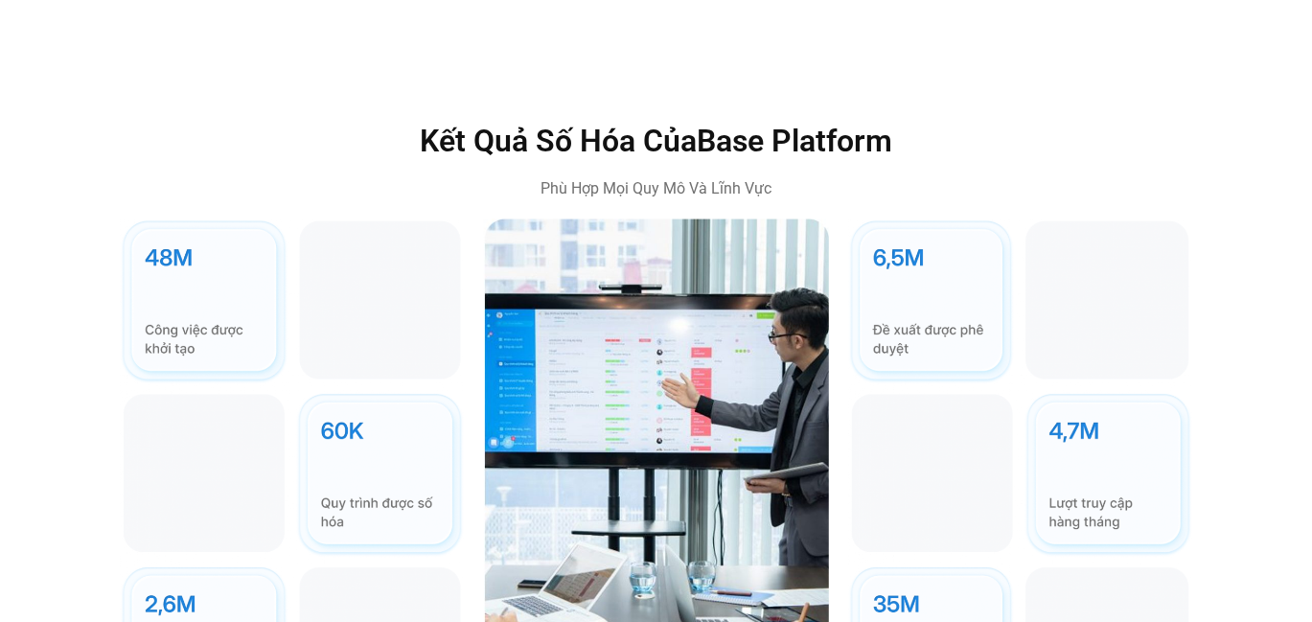
click at [293, 420] on img at bounding box center [292, 476] width 345 height 512
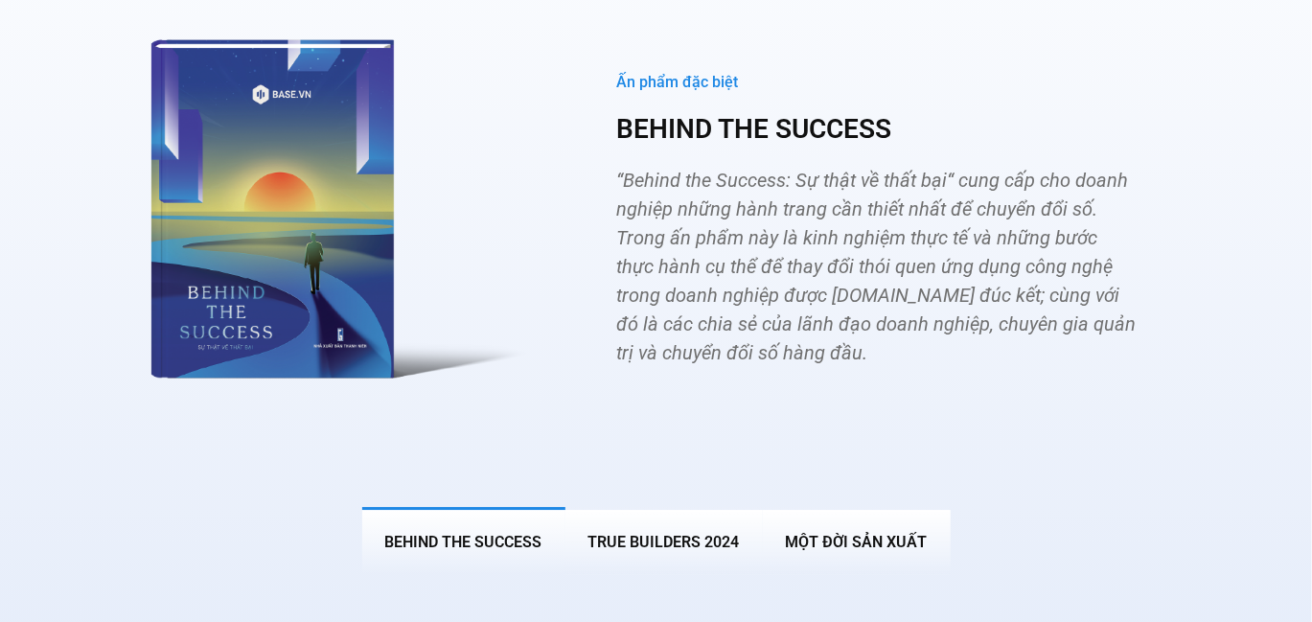
scroll to position [6518, 0]
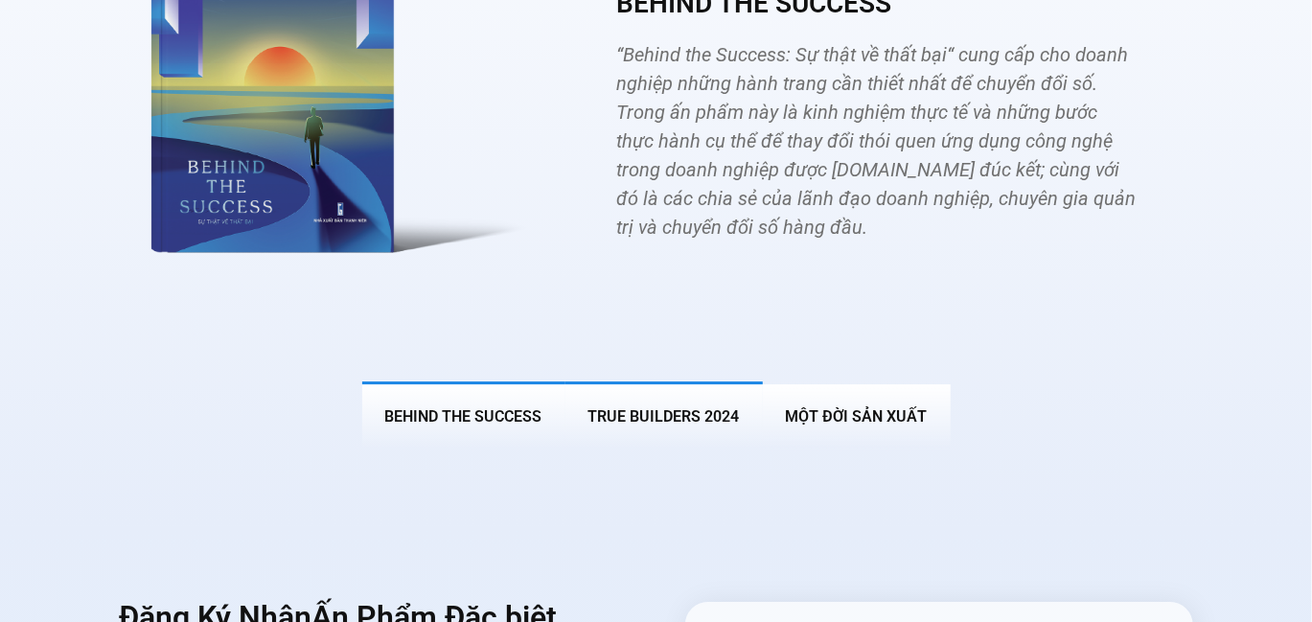
click at [640, 407] on span "True Builders 2024" at bounding box center [664, 416] width 151 height 18
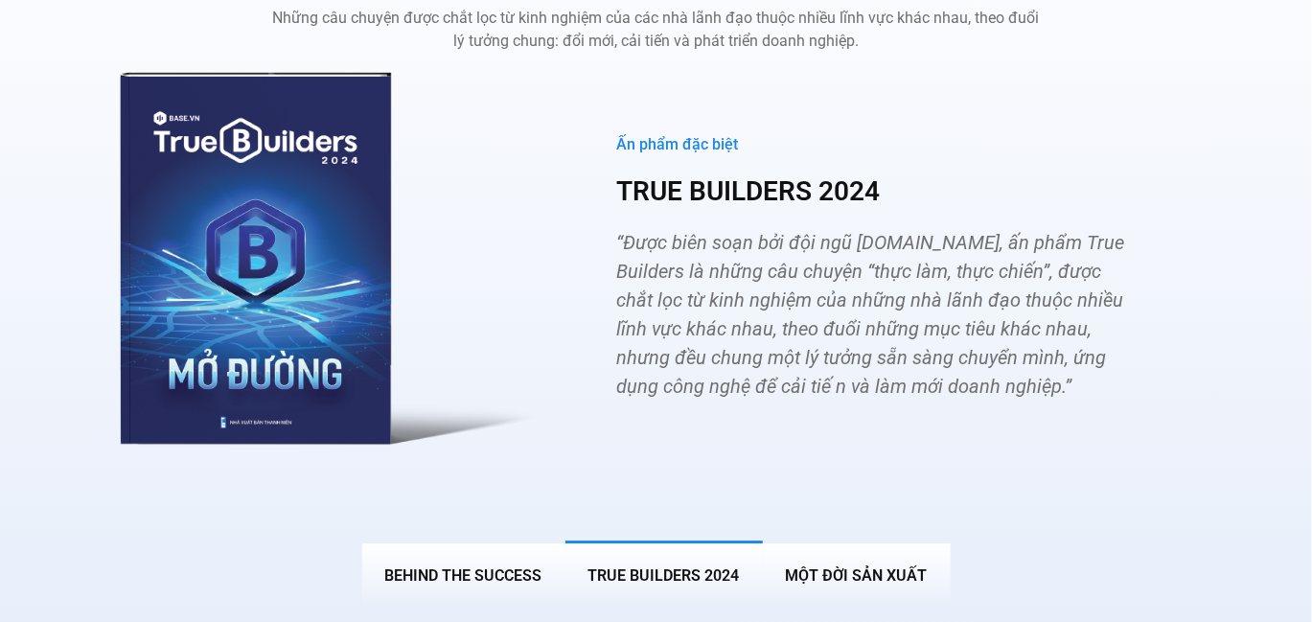
scroll to position [6298, 0]
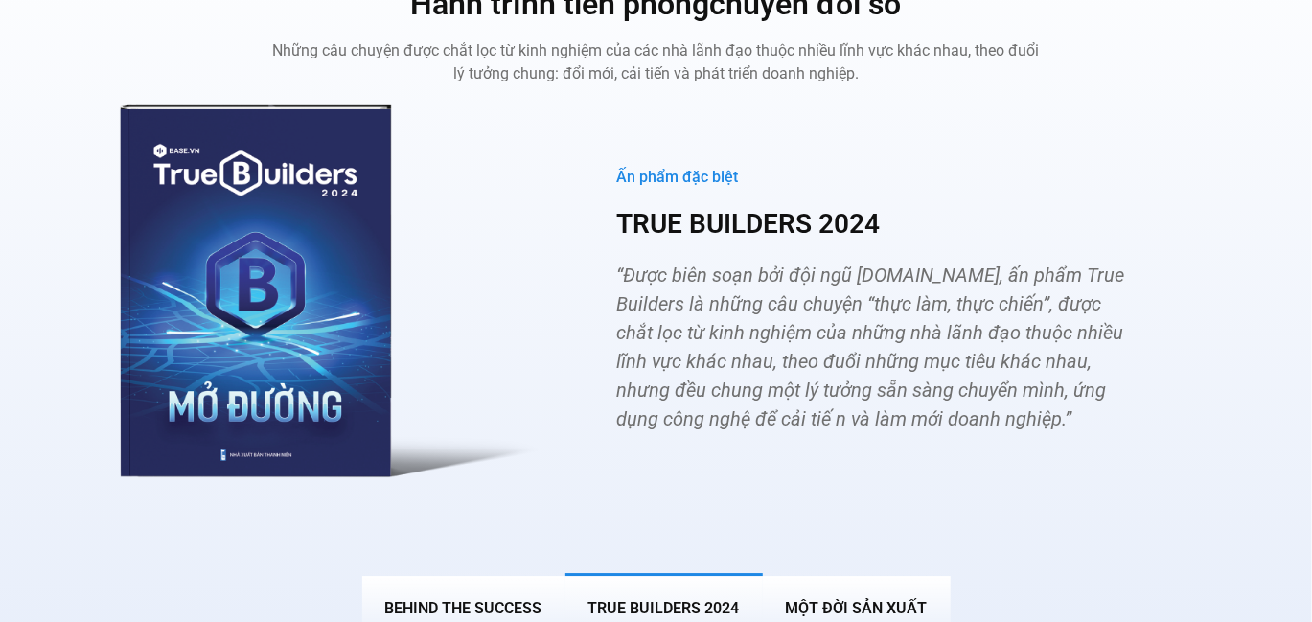
click at [667, 287] on span "“Được biên soạn bởi đội ngũ [DOMAIN_NAME], ấn phẩm True Builders là những câu c…" at bounding box center [871, 347] width 508 height 167
click at [932, 573] on button "MỘT ĐỜI SẢN XUẤT" at bounding box center [857, 606] width 188 height 67
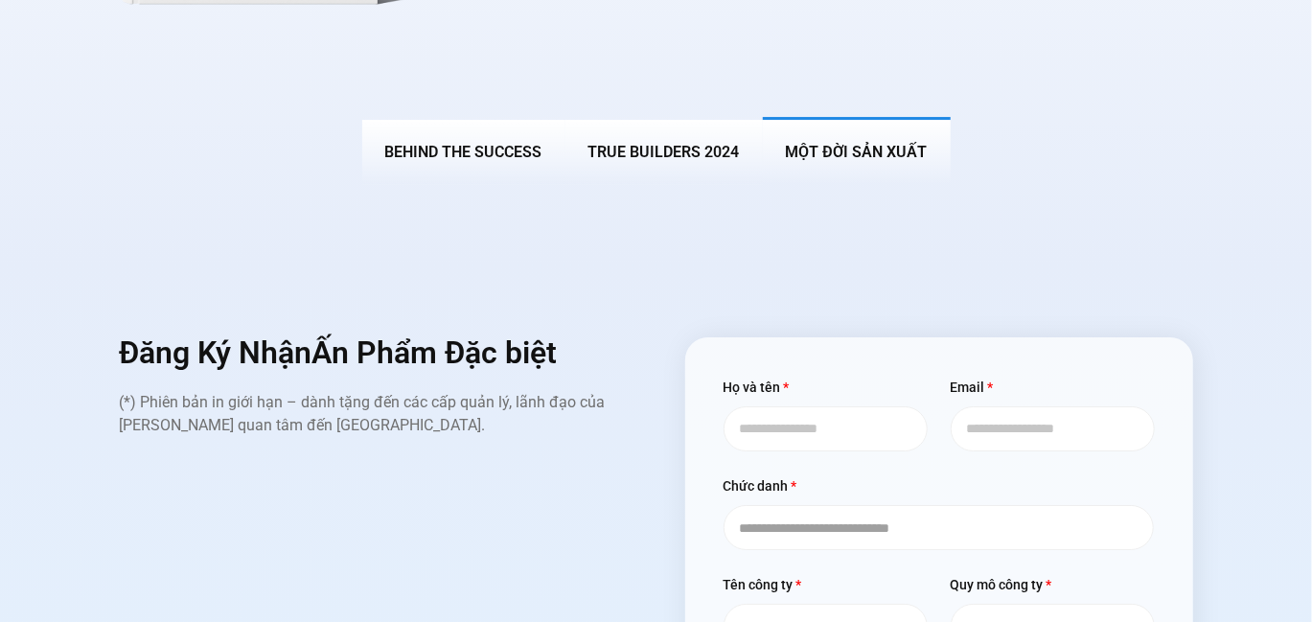
scroll to position [6489, 0]
